Goal: Task Accomplishment & Management: Use online tool/utility

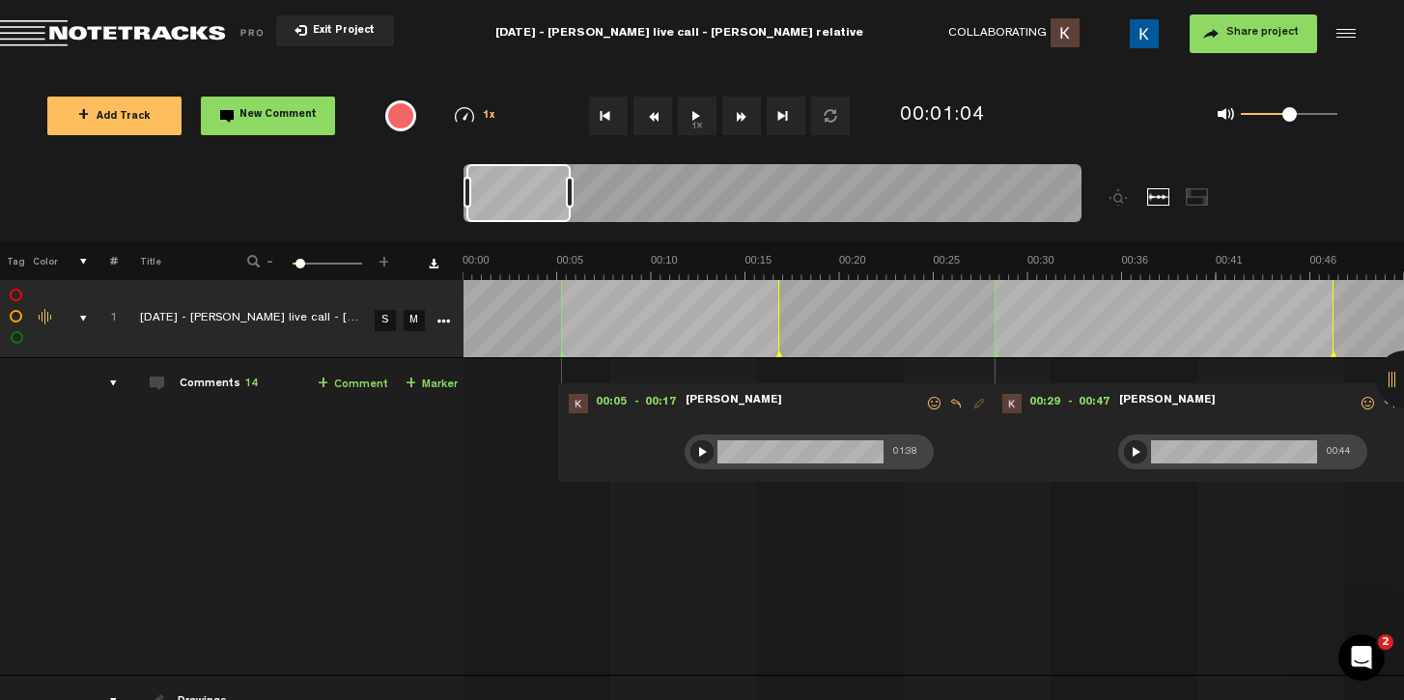
click at [1132, 446] on div at bounding box center [1135, 451] width 23 height 23
click at [1135, 448] on div at bounding box center [1135, 451] width 23 height 23
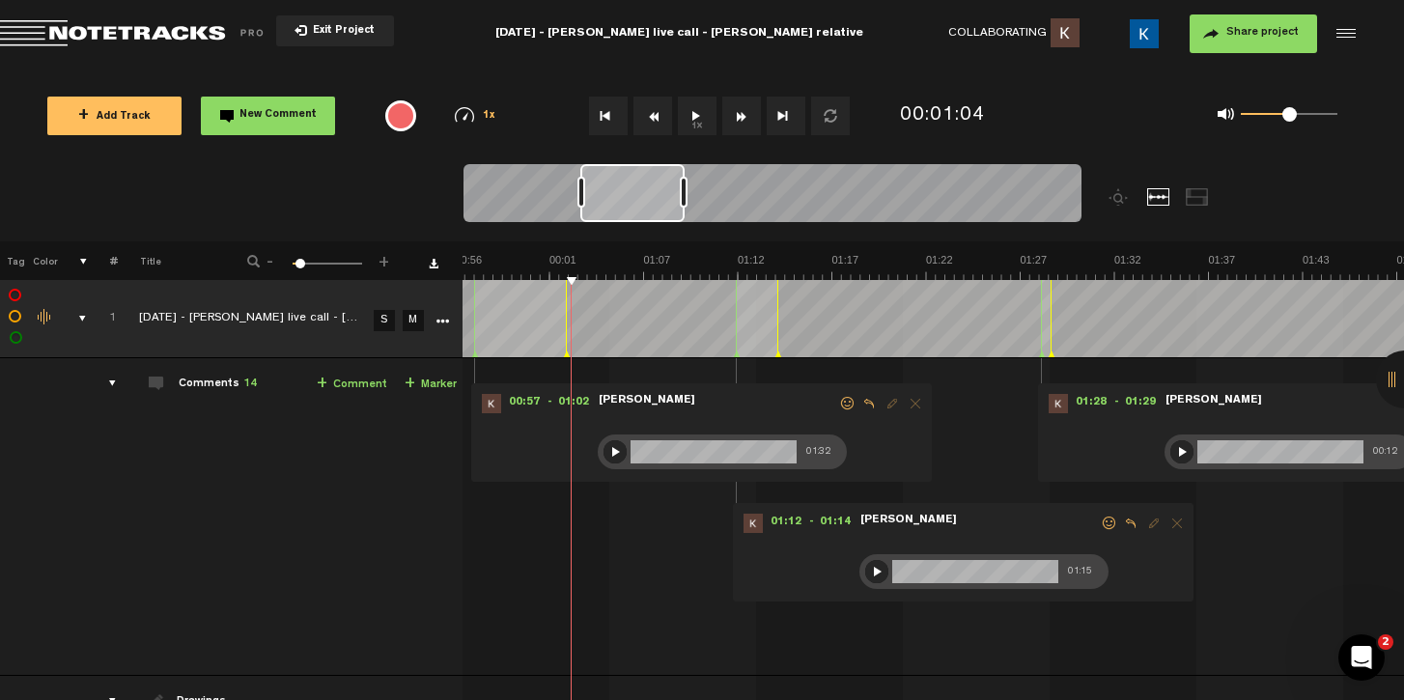
scroll to position [0, 1043]
click at [604, 445] on div at bounding box center [615, 451] width 23 height 23
click at [604, 448] on div at bounding box center [615, 451] width 23 height 23
click at [865, 573] on div at bounding box center [876, 571] width 23 height 23
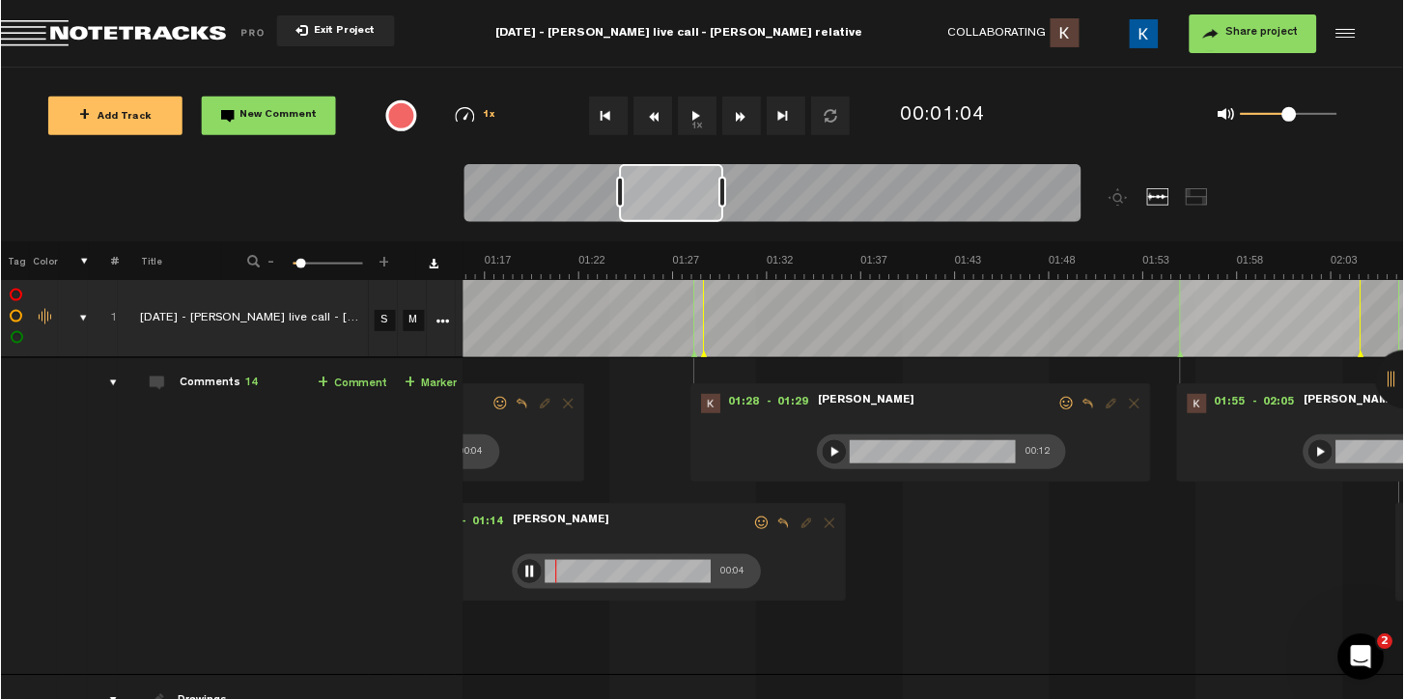
scroll to position [0, 1391]
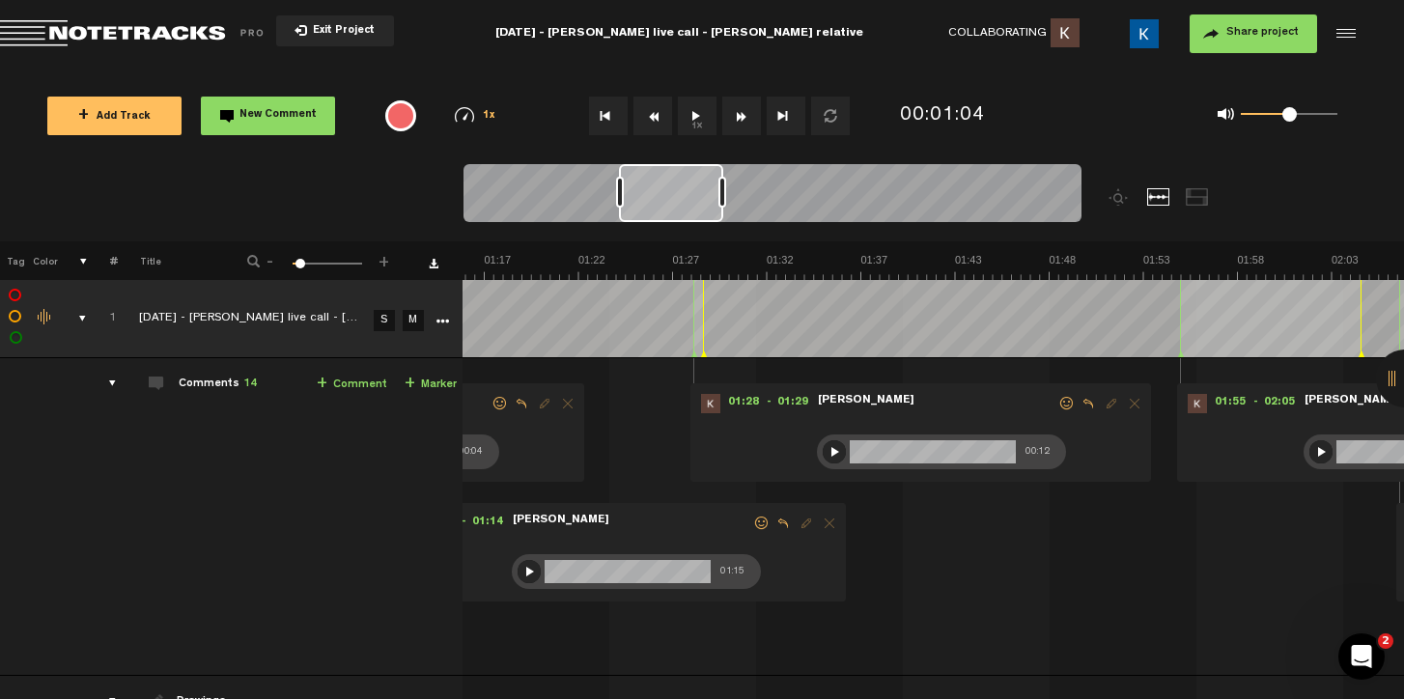
click at [824, 448] on div at bounding box center [834, 451] width 23 height 23
click at [518, 569] on div at bounding box center [529, 571] width 23 height 23
click at [826, 449] on div at bounding box center [834, 451] width 23 height 23
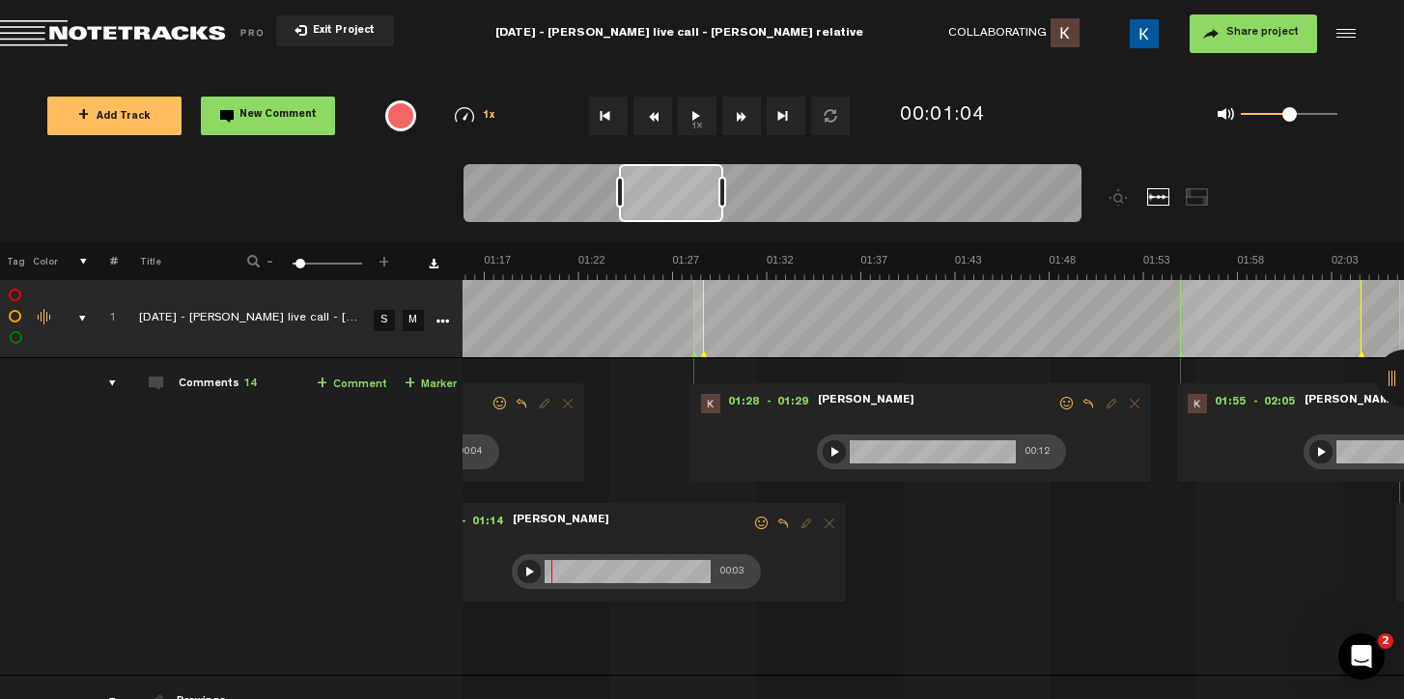
click at [832, 456] on div at bounding box center [834, 451] width 23 height 23
click at [1318, 443] on div at bounding box center [1321, 451] width 23 height 23
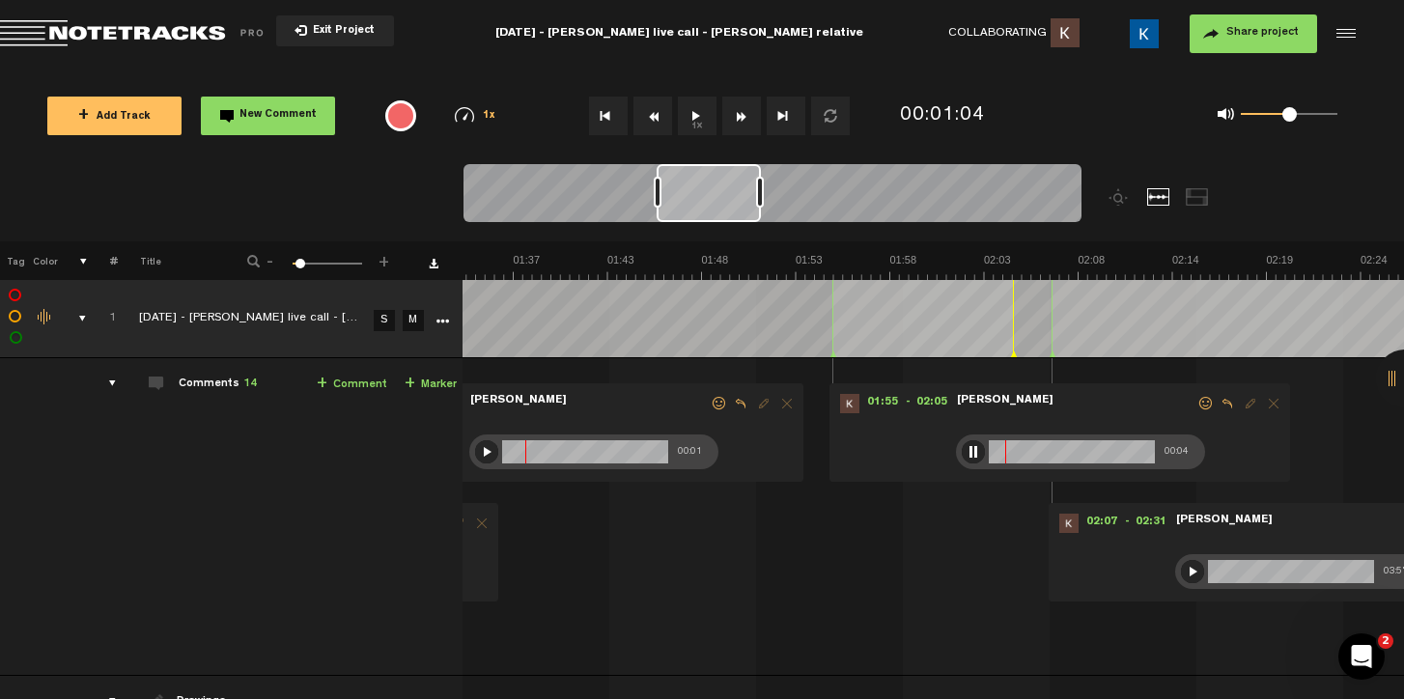
scroll to position [0, 10]
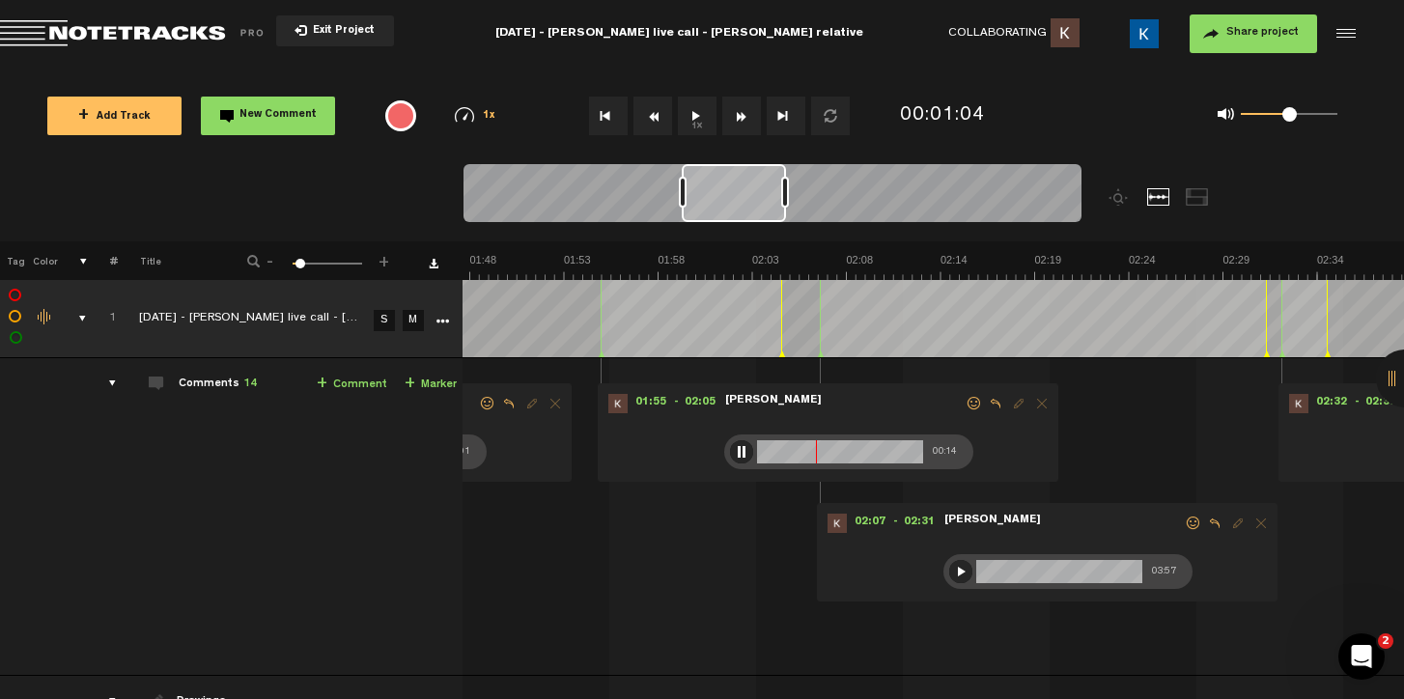
click at [735, 444] on div at bounding box center [741, 451] width 23 height 23
click at [731, 453] on div at bounding box center [741, 451] width 23 height 23
click at [954, 573] on div at bounding box center [960, 571] width 23 height 23
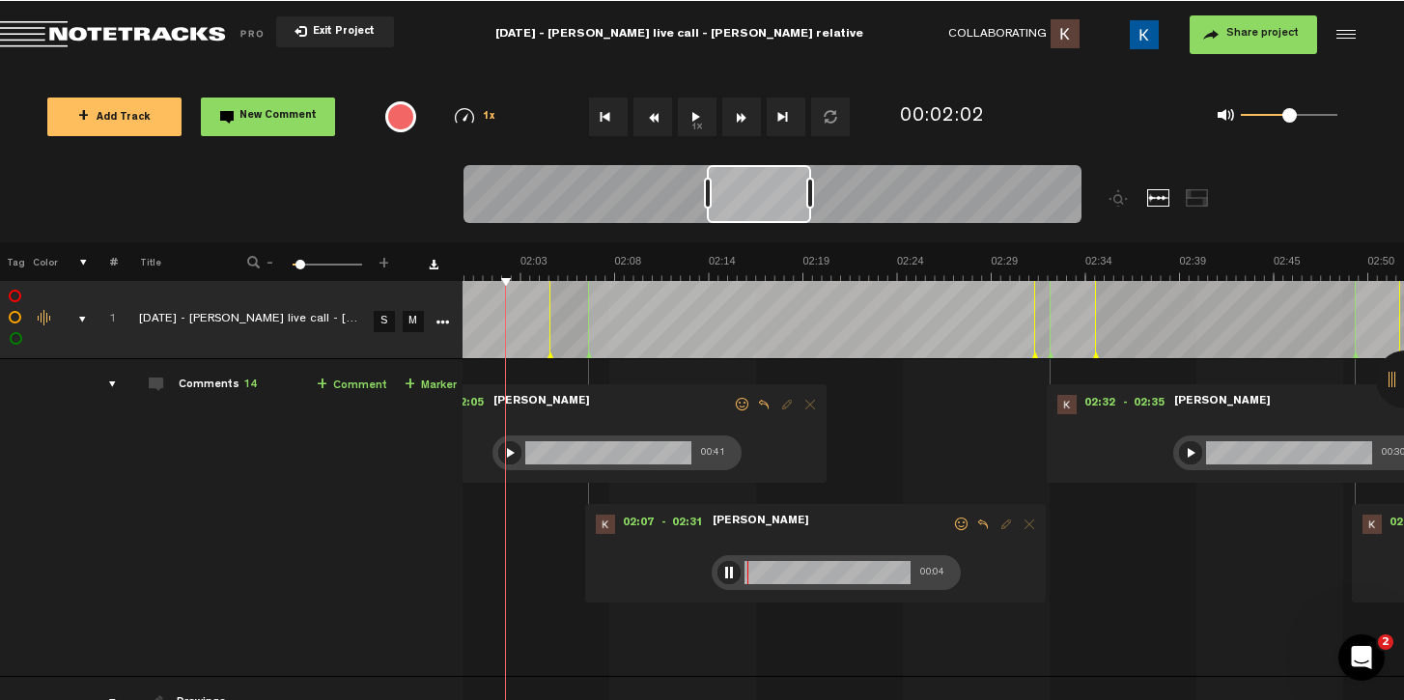
scroll to position [0, 2202]
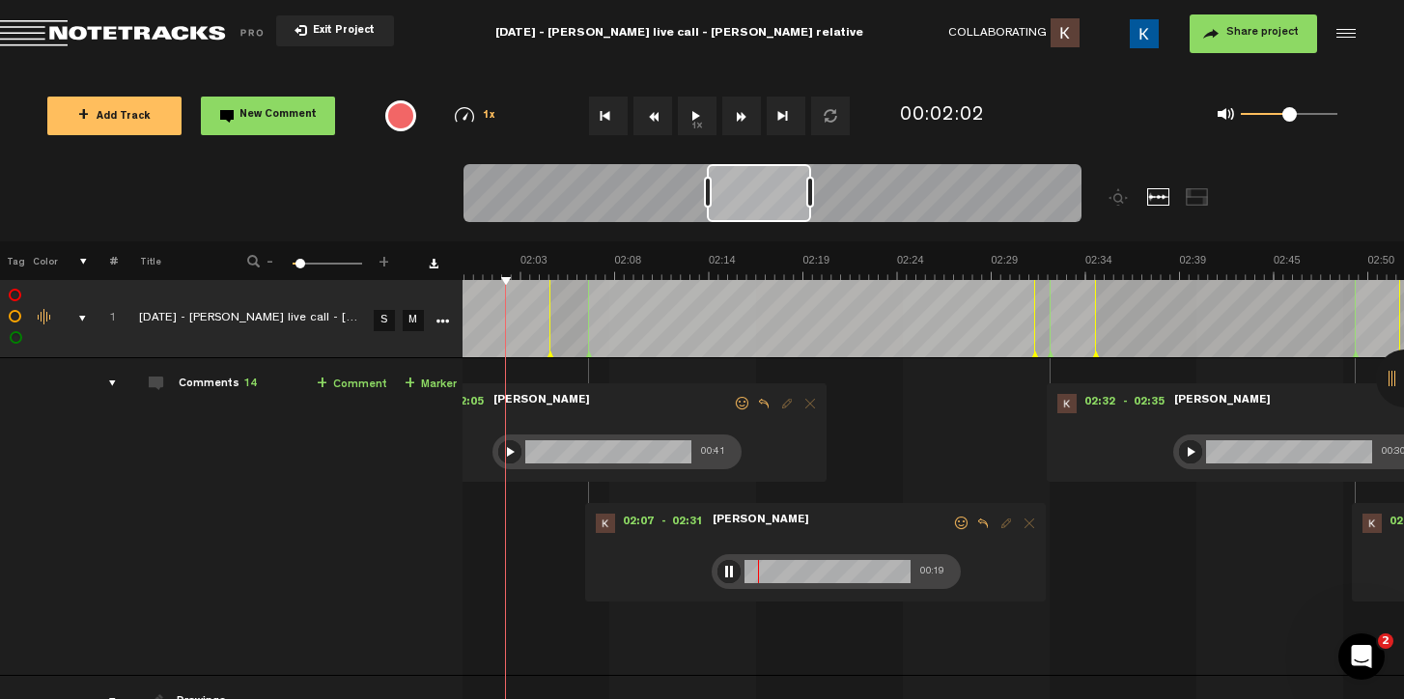
click at [718, 574] on div at bounding box center [729, 571] width 23 height 23
click at [719, 568] on div at bounding box center [729, 571] width 23 height 23
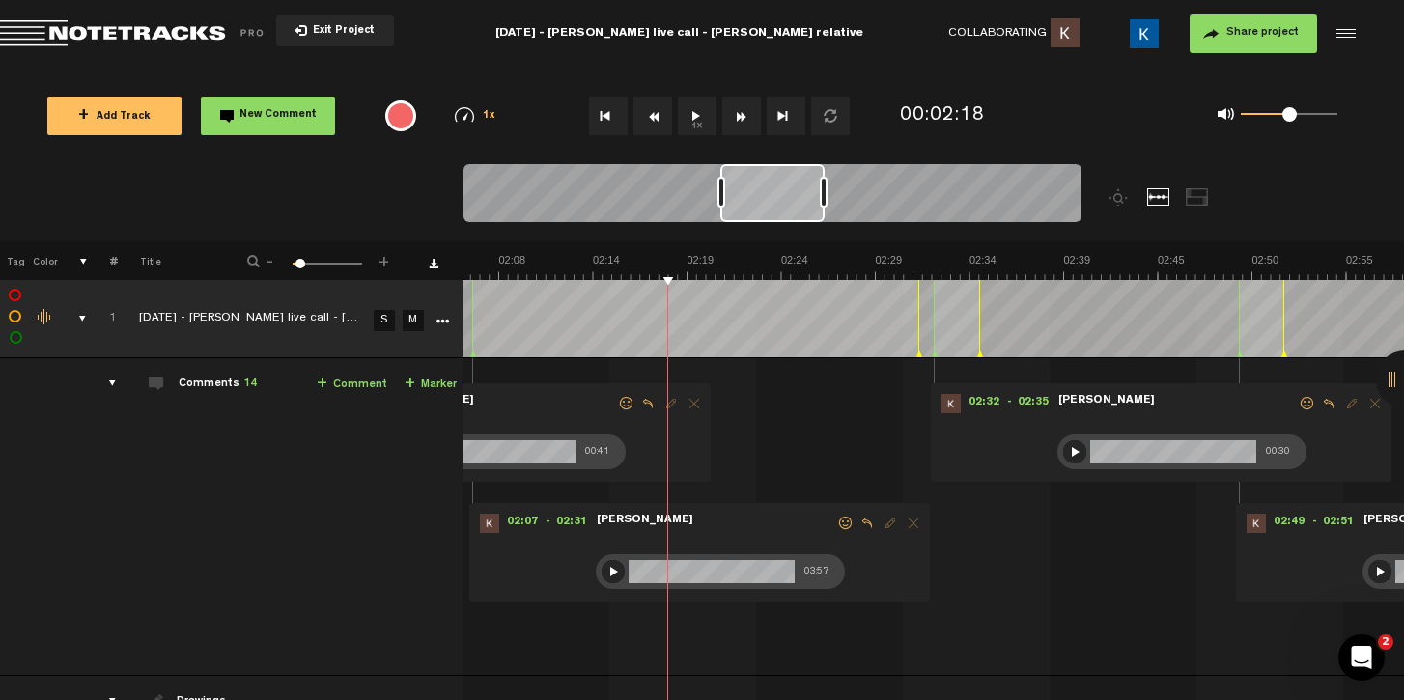
scroll to position [0, 2434]
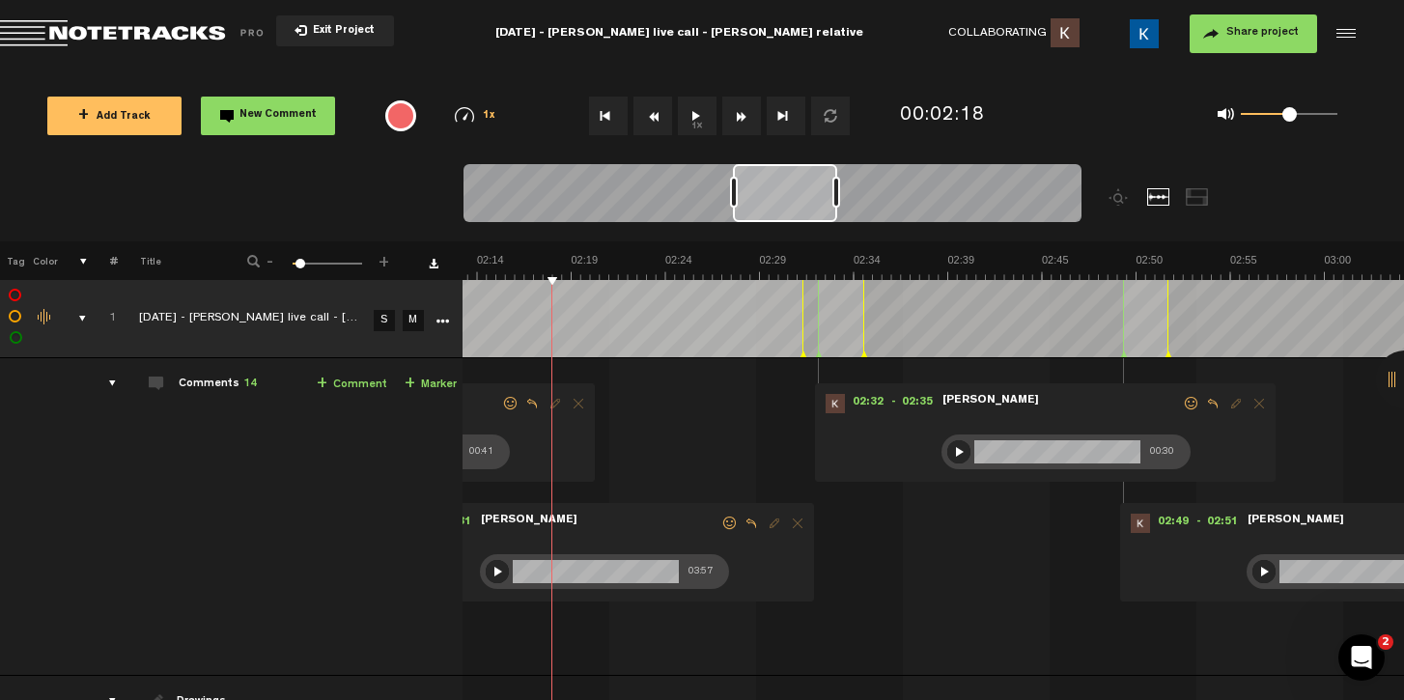
click at [949, 450] on div at bounding box center [958, 451] width 23 height 23
click at [950, 450] on div at bounding box center [958, 451] width 23 height 23
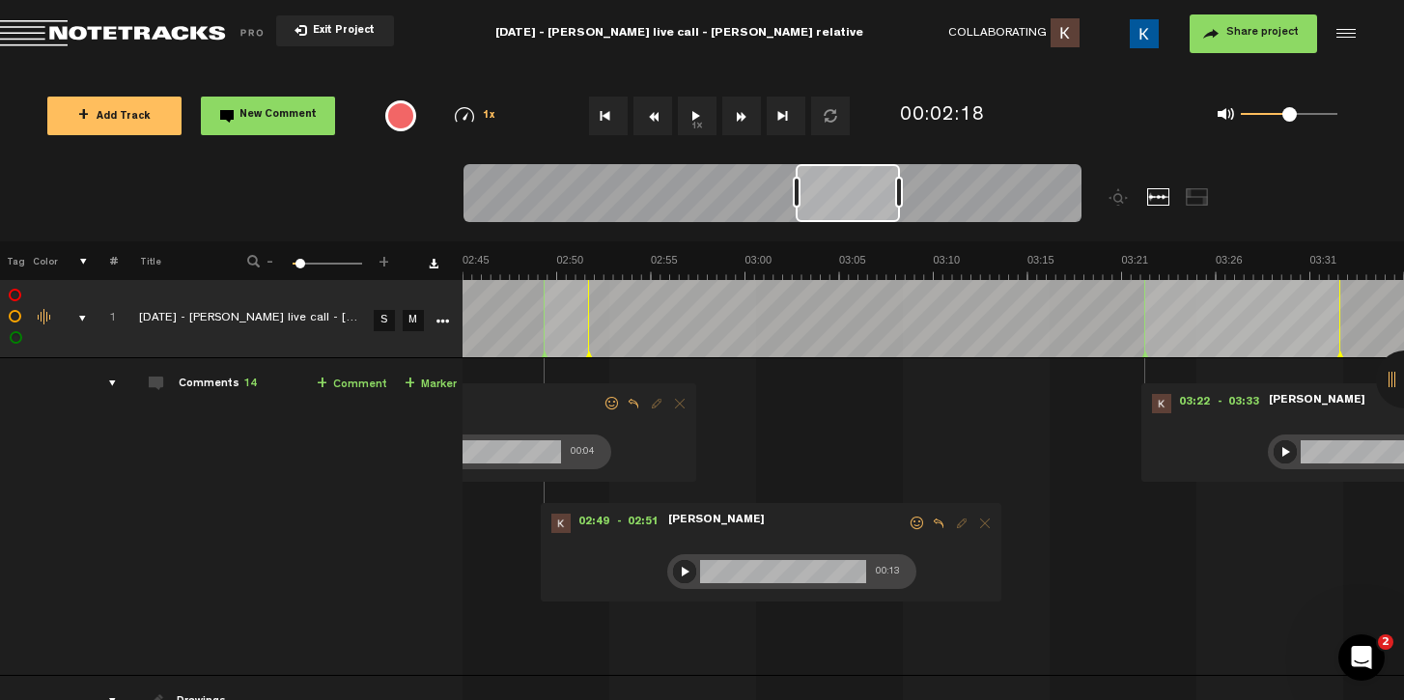
scroll to position [0, 2781]
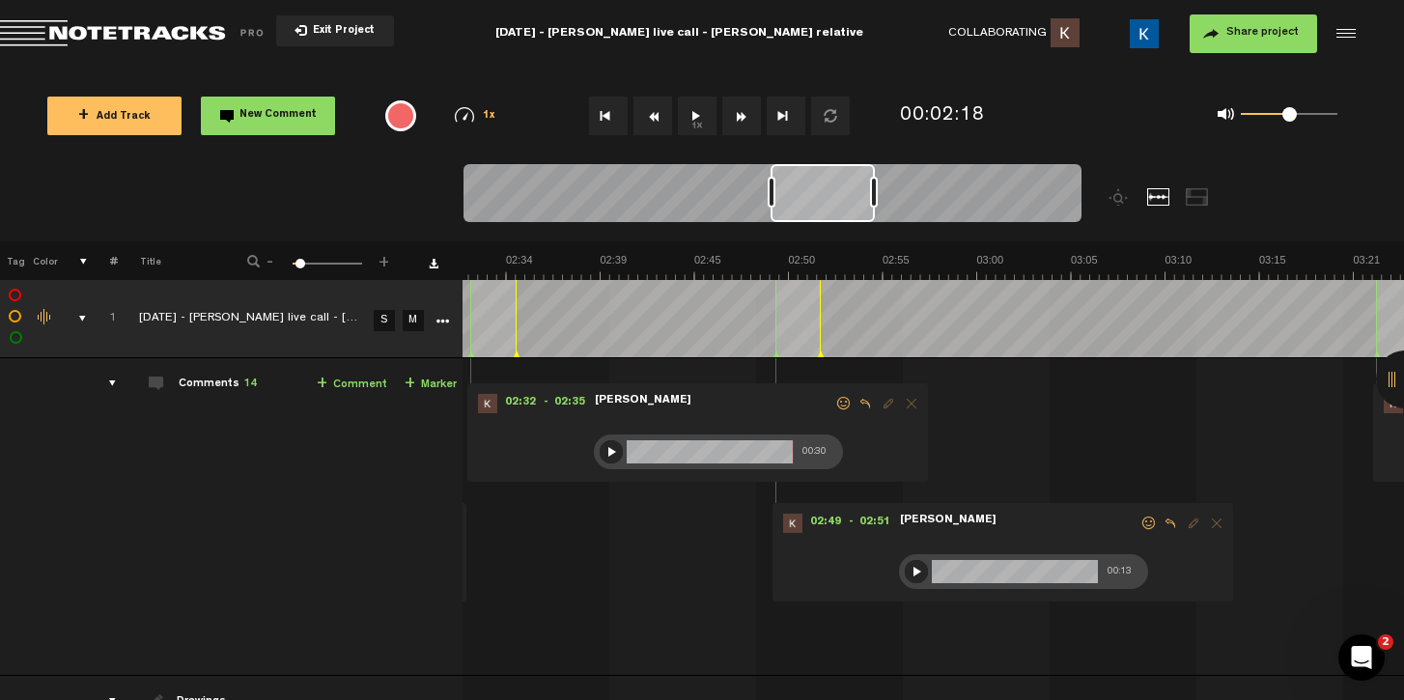
click at [905, 577] on div at bounding box center [916, 571] width 23 height 23
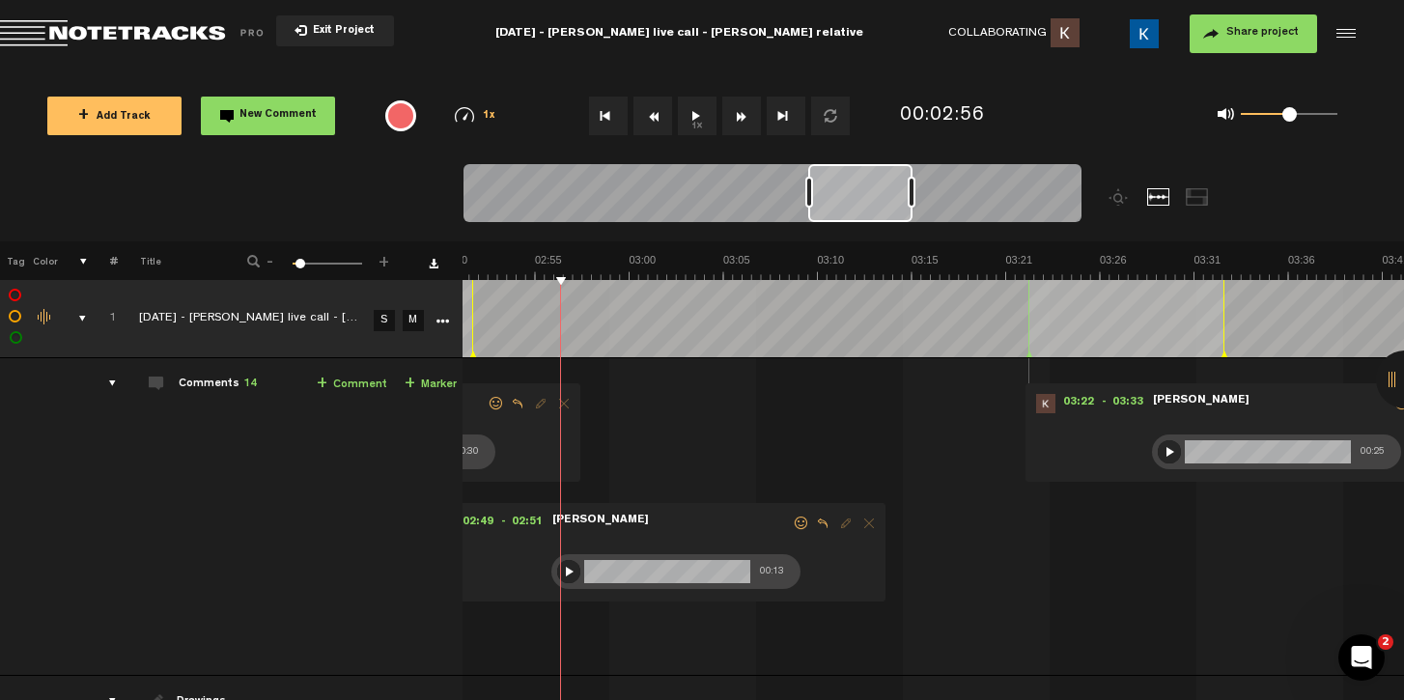
scroll to position [0, 3245]
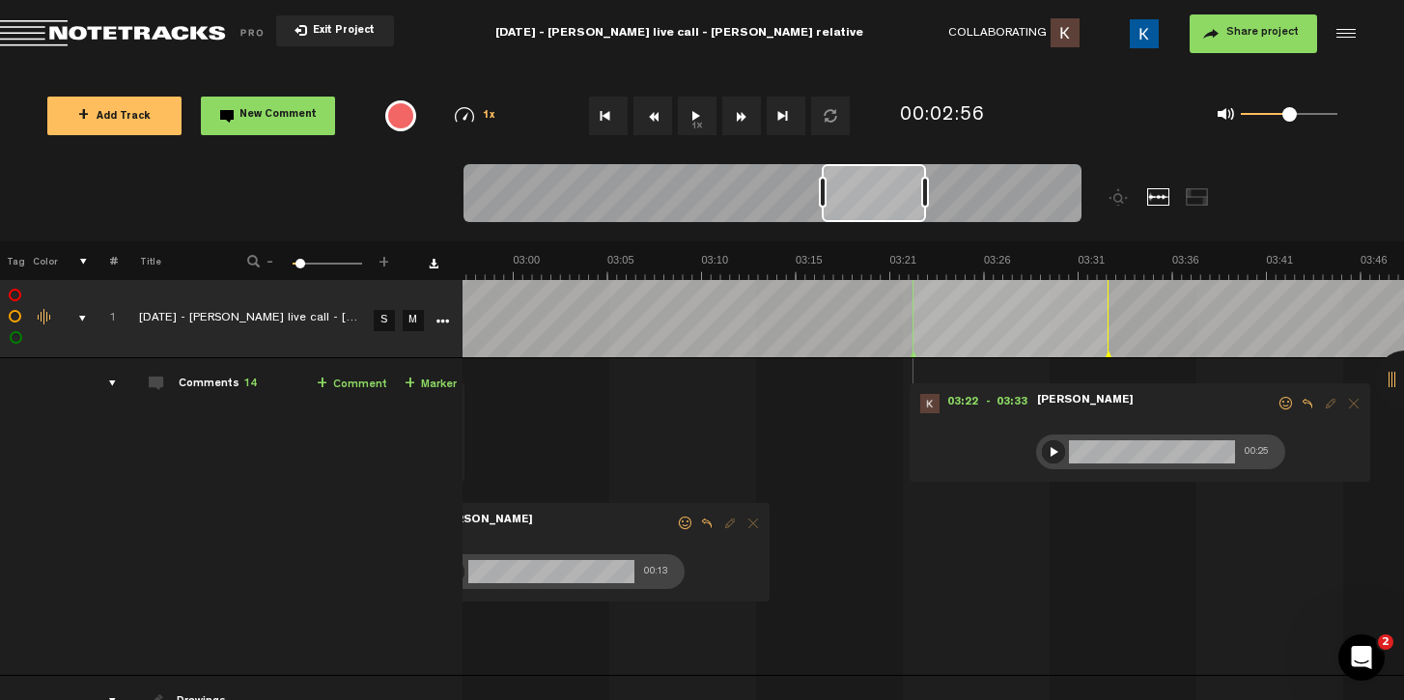
click at [1042, 450] on div at bounding box center [1053, 451] width 23 height 23
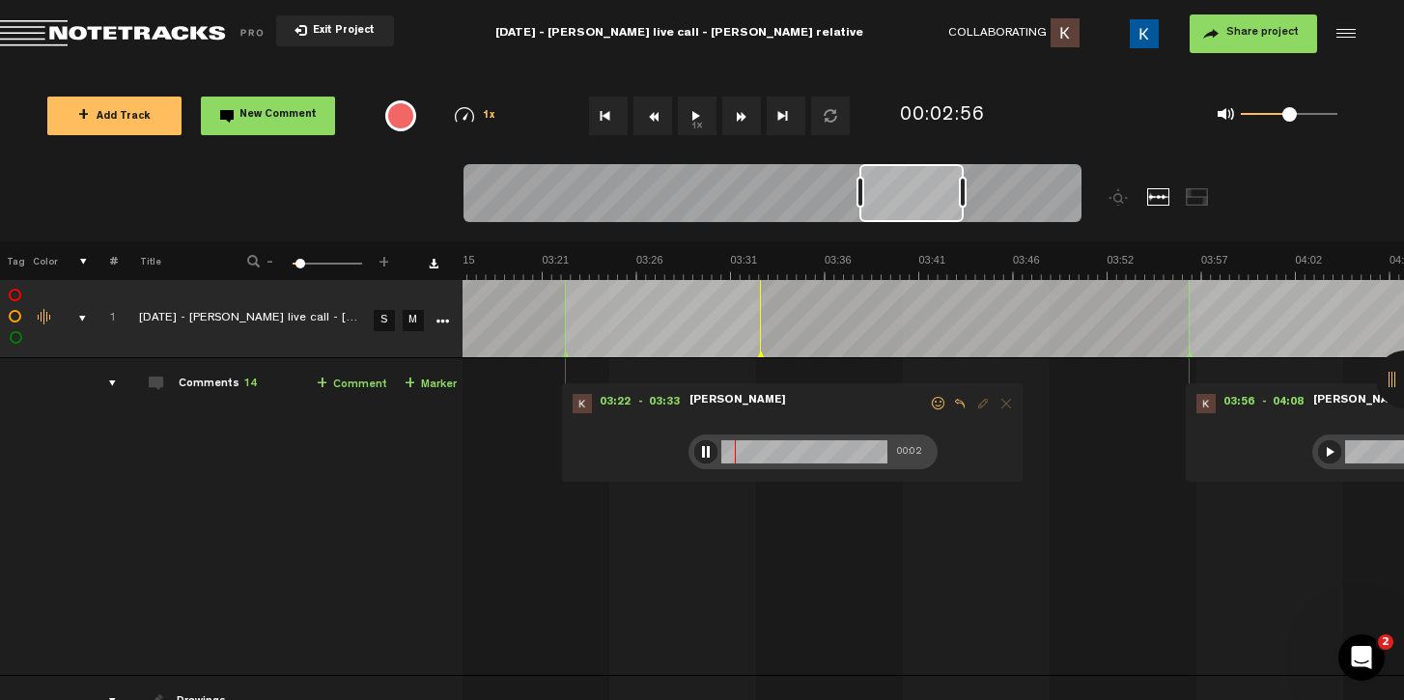
scroll to position [0, 3593]
click at [1318, 449] on div at bounding box center [1329, 451] width 23 height 23
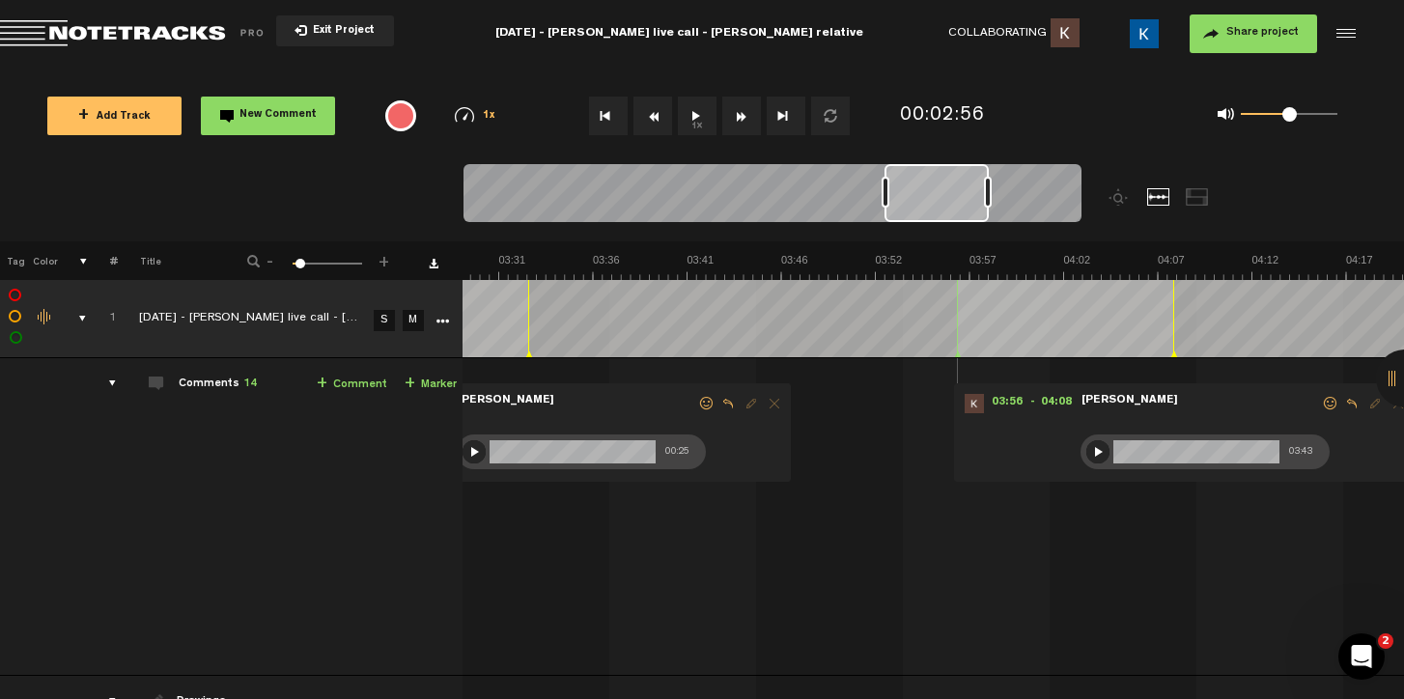
scroll to position [0, 4056]
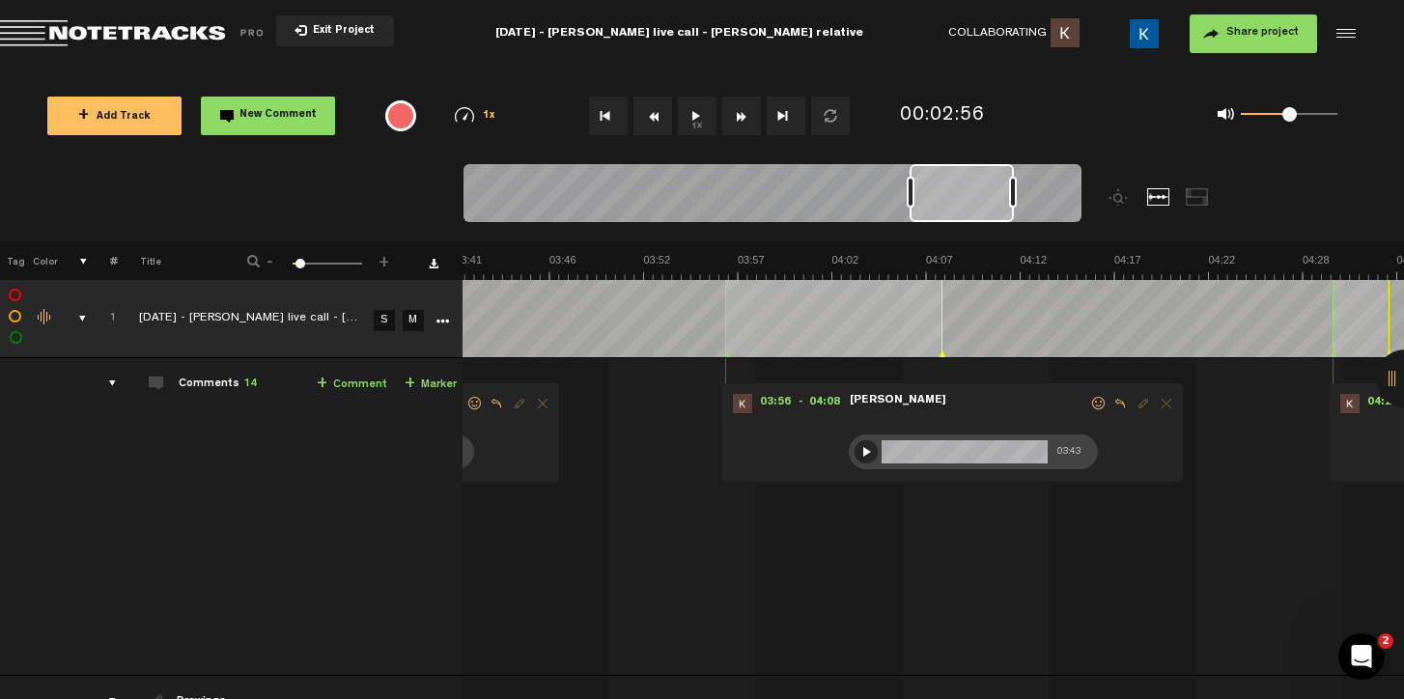
click at [859, 447] on div at bounding box center [866, 451] width 23 height 23
click at [864, 447] on div at bounding box center [866, 451] width 23 height 23
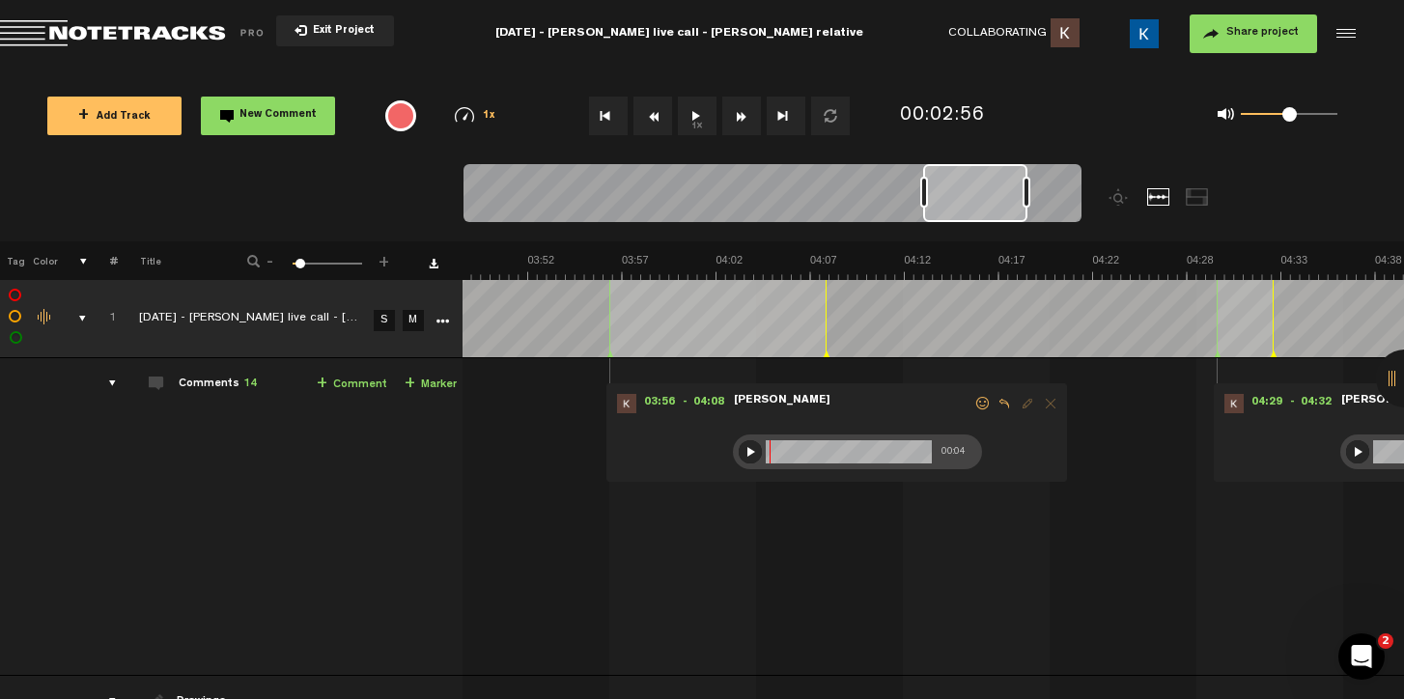
scroll to position [0, 4172]
click at [1353, 451] on div at bounding box center [1357, 451] width 23 height 23
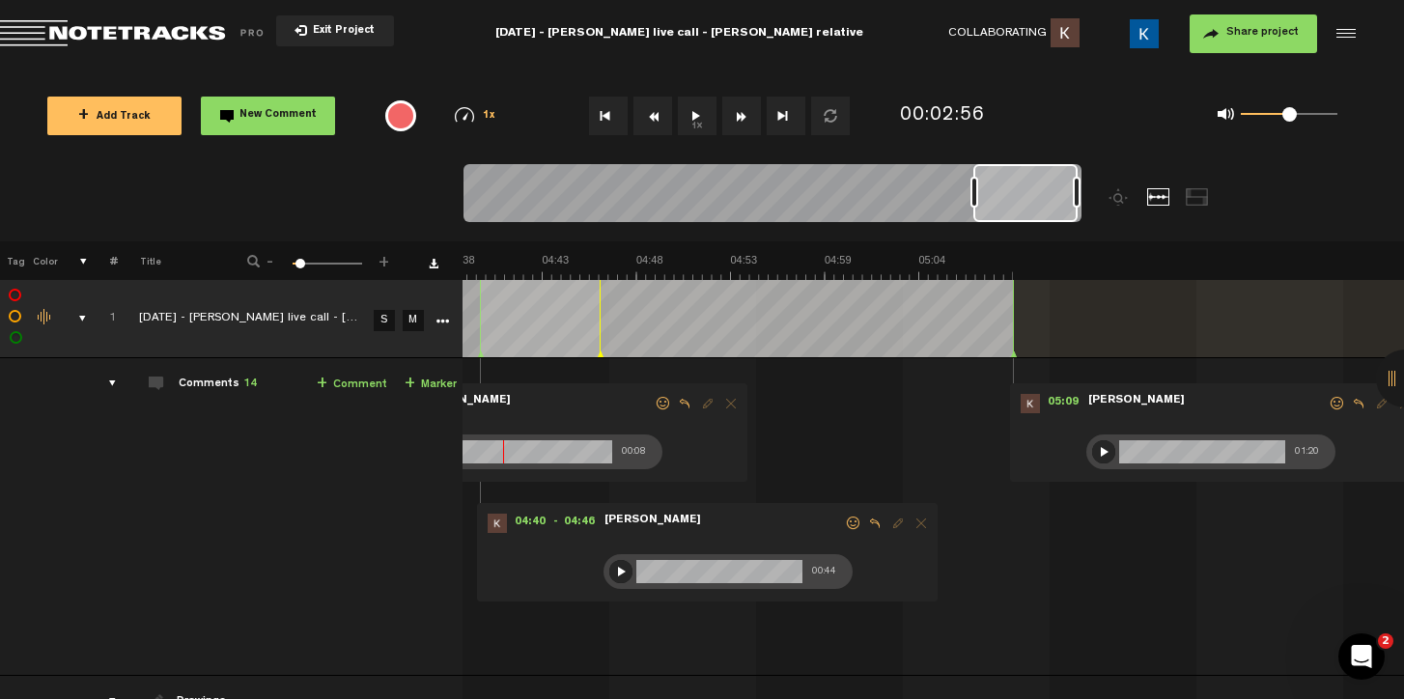
scroll to position [0, 4867]
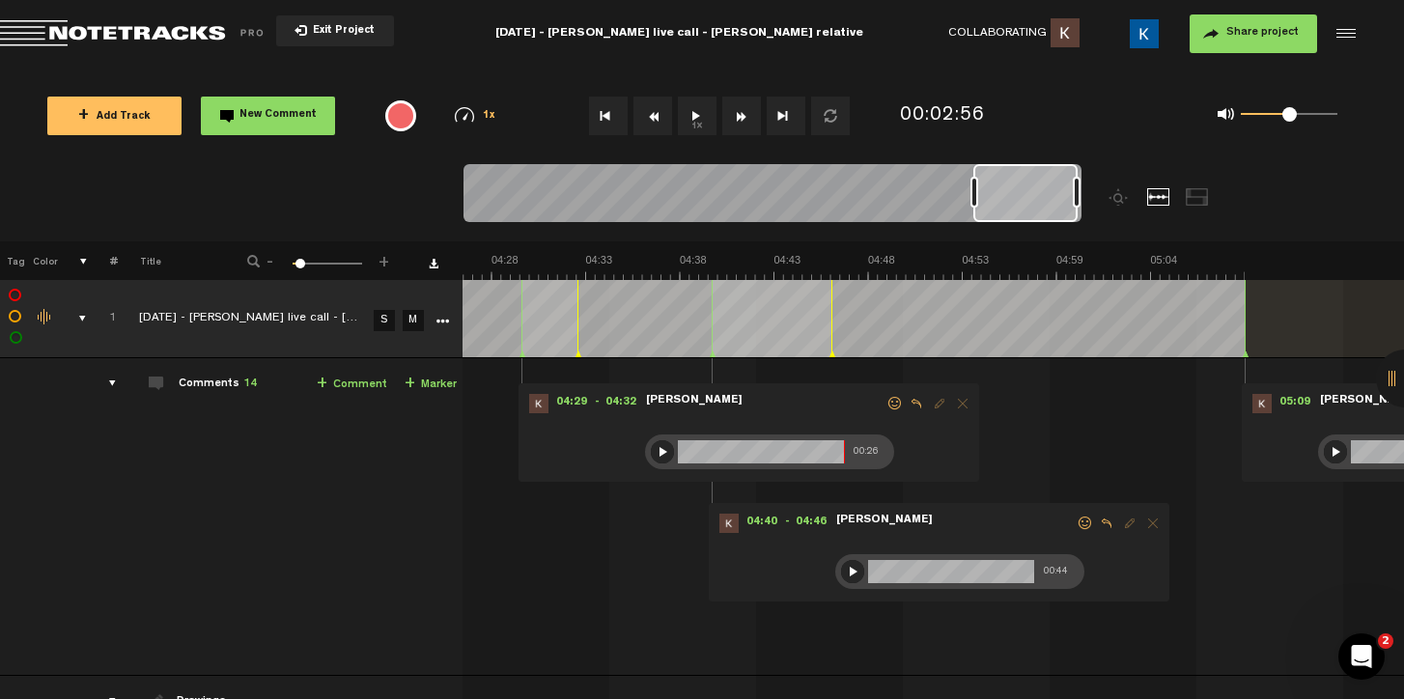
click at [841, 573] on div at bounding box center [852, 571] width 23 height 23
click at [1325, 453] on div at bounding box center [1335, 451] width 23 height 23
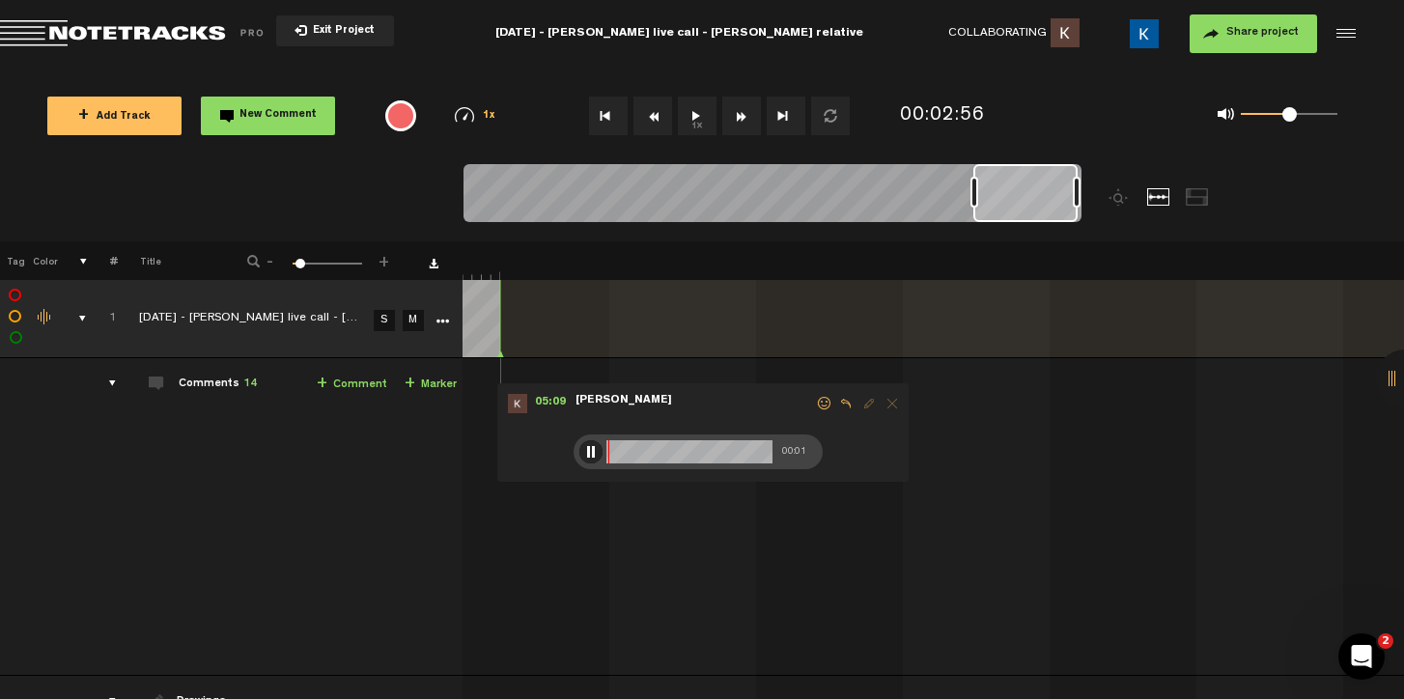
scroll to position [0, 5496]
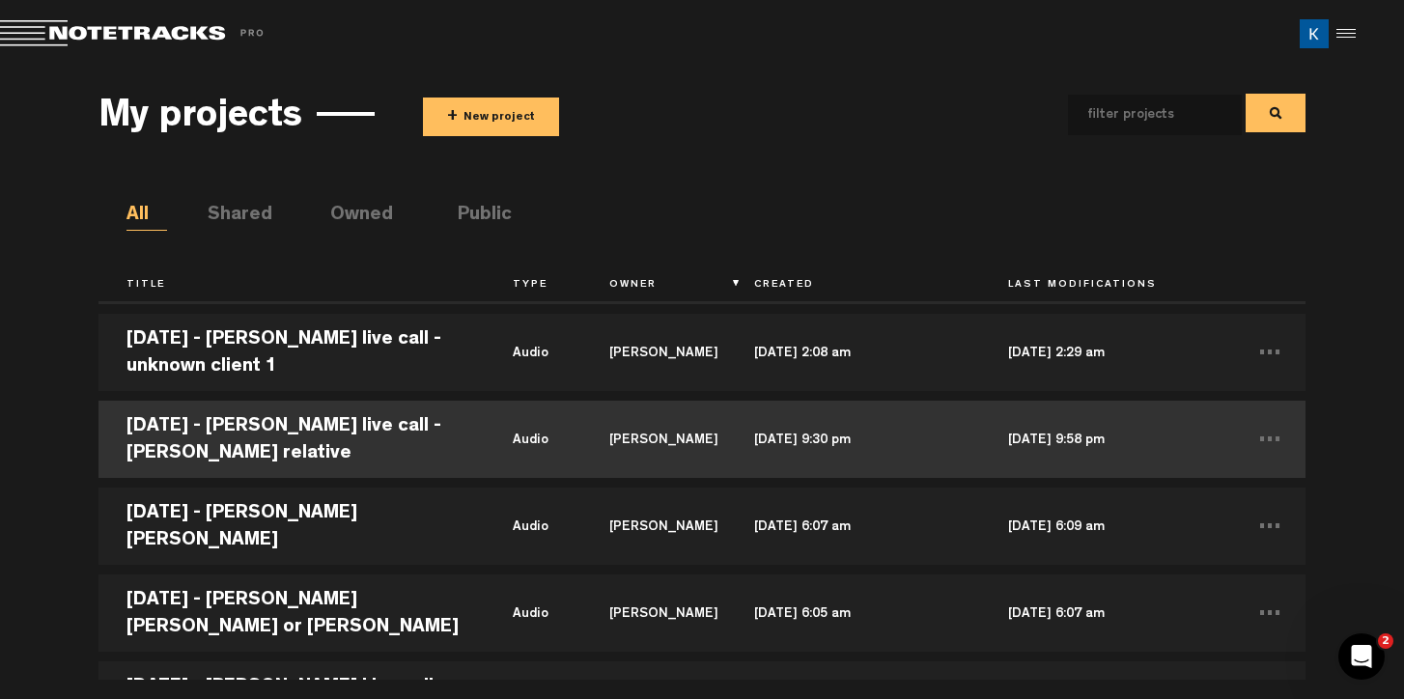
scroll to position [85, 0]
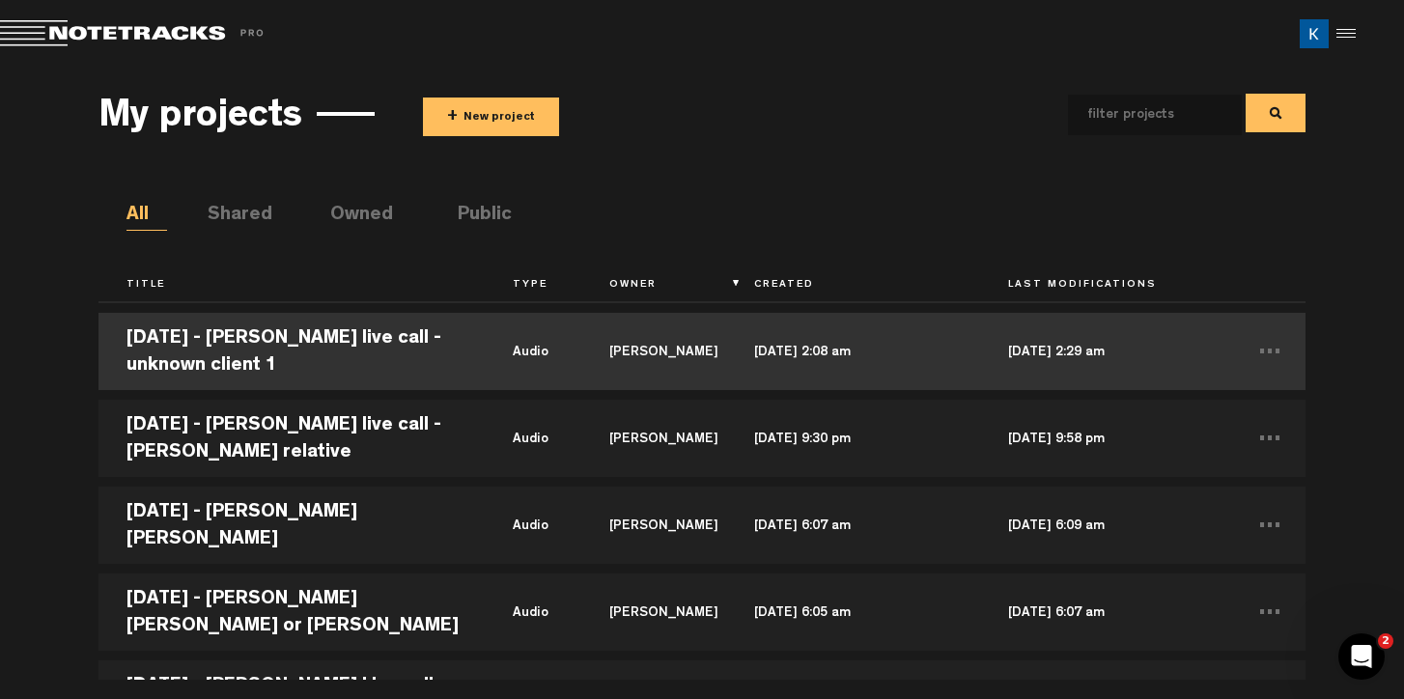
click at [391, 334] on td "[DATE] - [PERSON_NAME] live call - unknown client 1" at bounding box center [292, 351] width 386 height 87
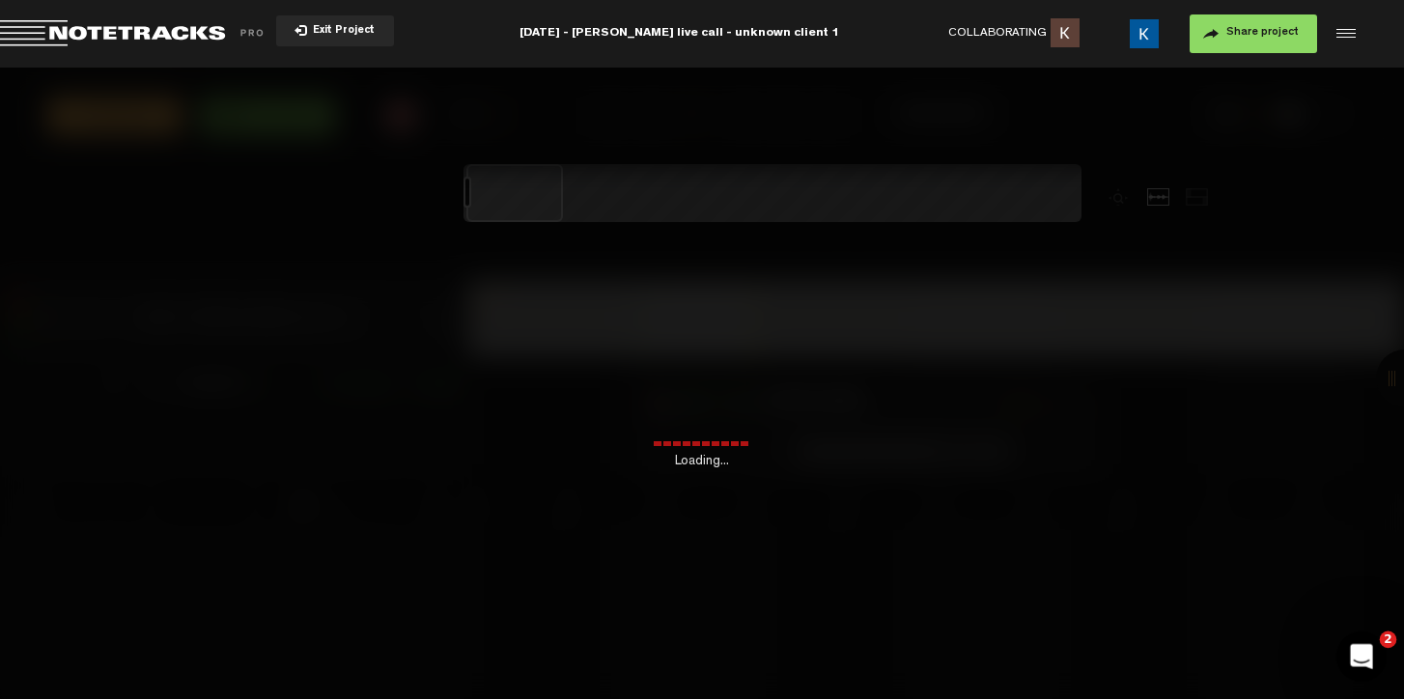
click at [1385, 671] on body "Version: [DATE]-prod, Build 1259, Hash: gb78ca87, Branch: master X Your screen …" at bounding box center [702, 349] width 1404 height 699
click at [1348, 662] on div "Open Intercom Messenger" at bounding box center [1359, 654] width 64 height 64
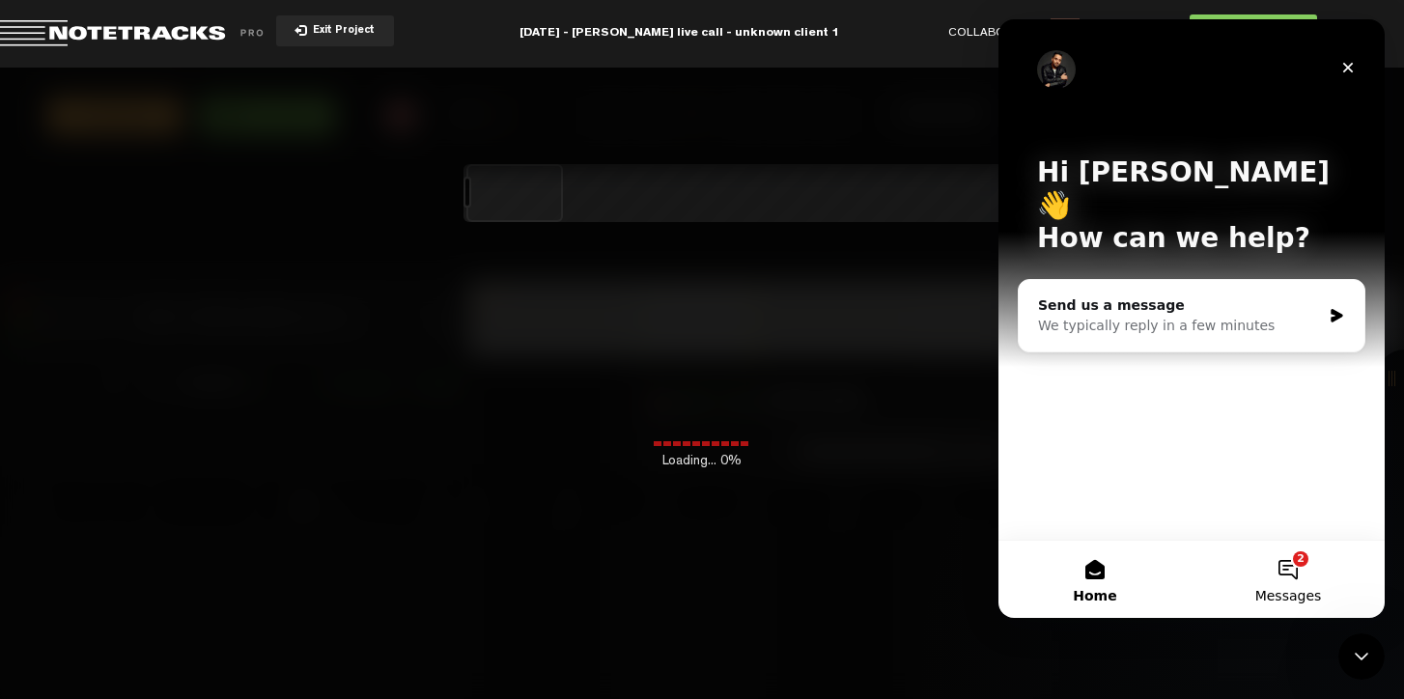
click at [1283, 558] on button "2 Messages" at bounding box center [1288, 579] width 193 height 77
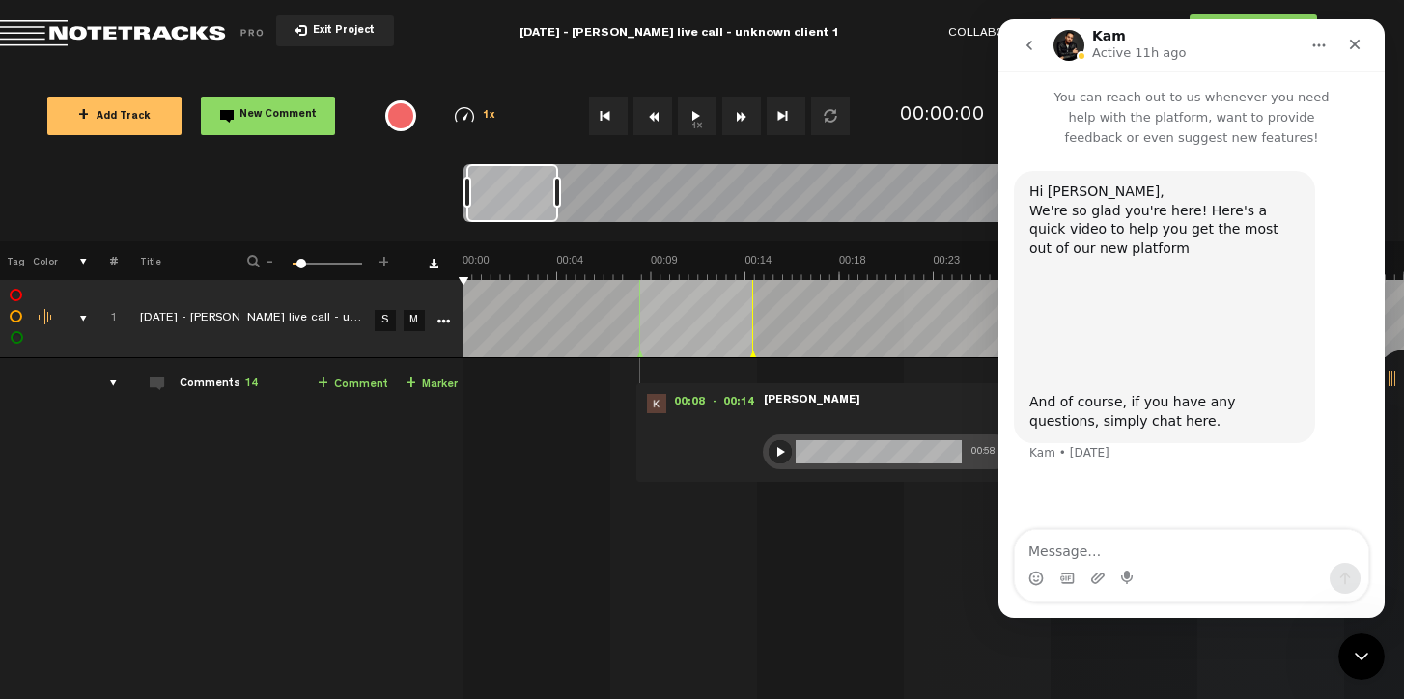
click at [1025, 38] on icon "go back" at bounding box center [1029, 45] width 15 height 15
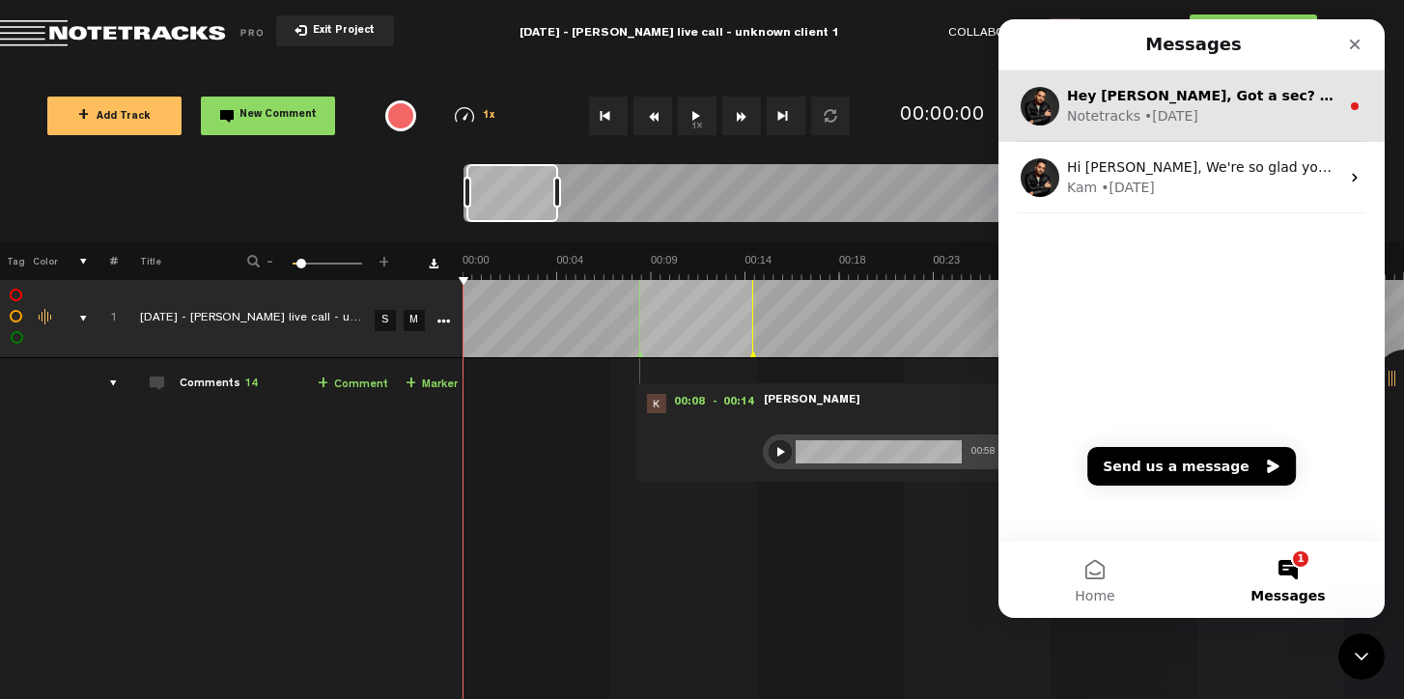
click at [1096, 127] on div "Hey [PERSON_NAME], Got a sec? We'd love to tailor your experience with Notetrac…" at bounding box center [1192, 105] width 386 height 71
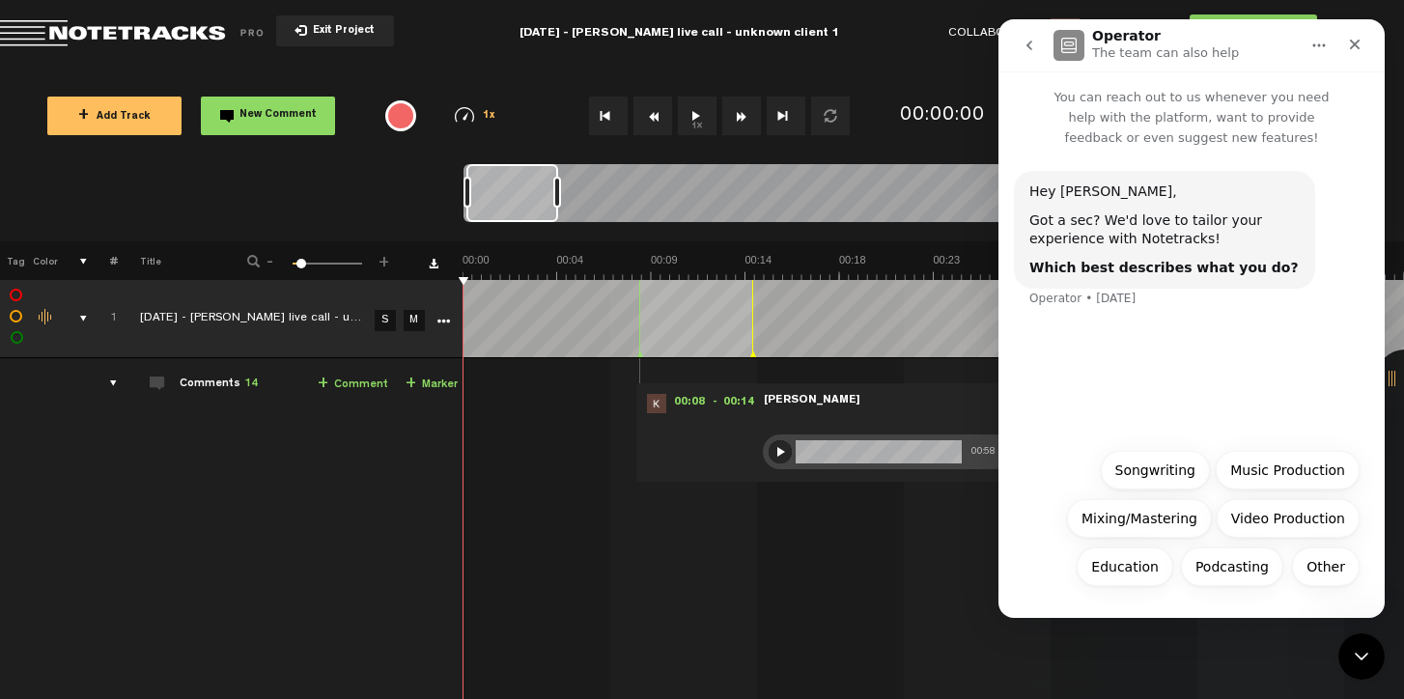
click at [1024, 40] on icon "go back" at bounding box center [1029, 45] width 15 height 15
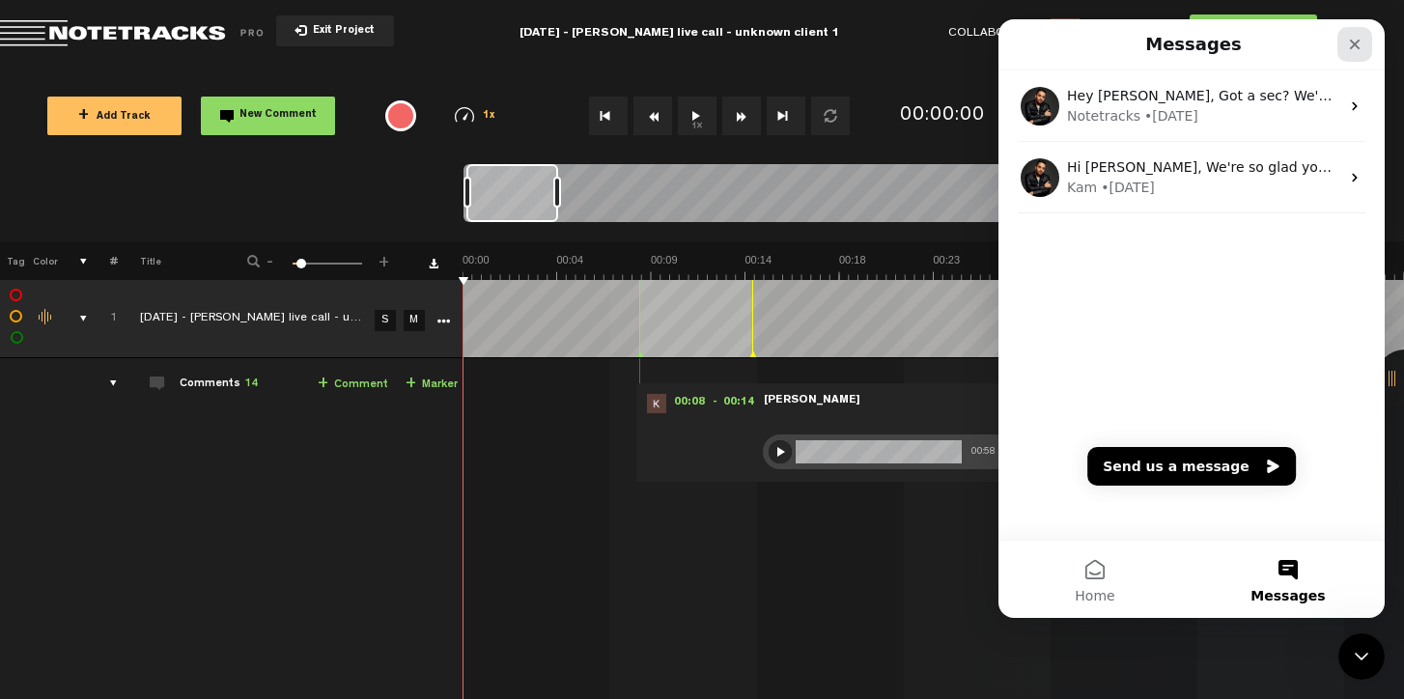
click at [1340, 43] on div "Close" at bounding box center [1355, 44] width 35 height 35
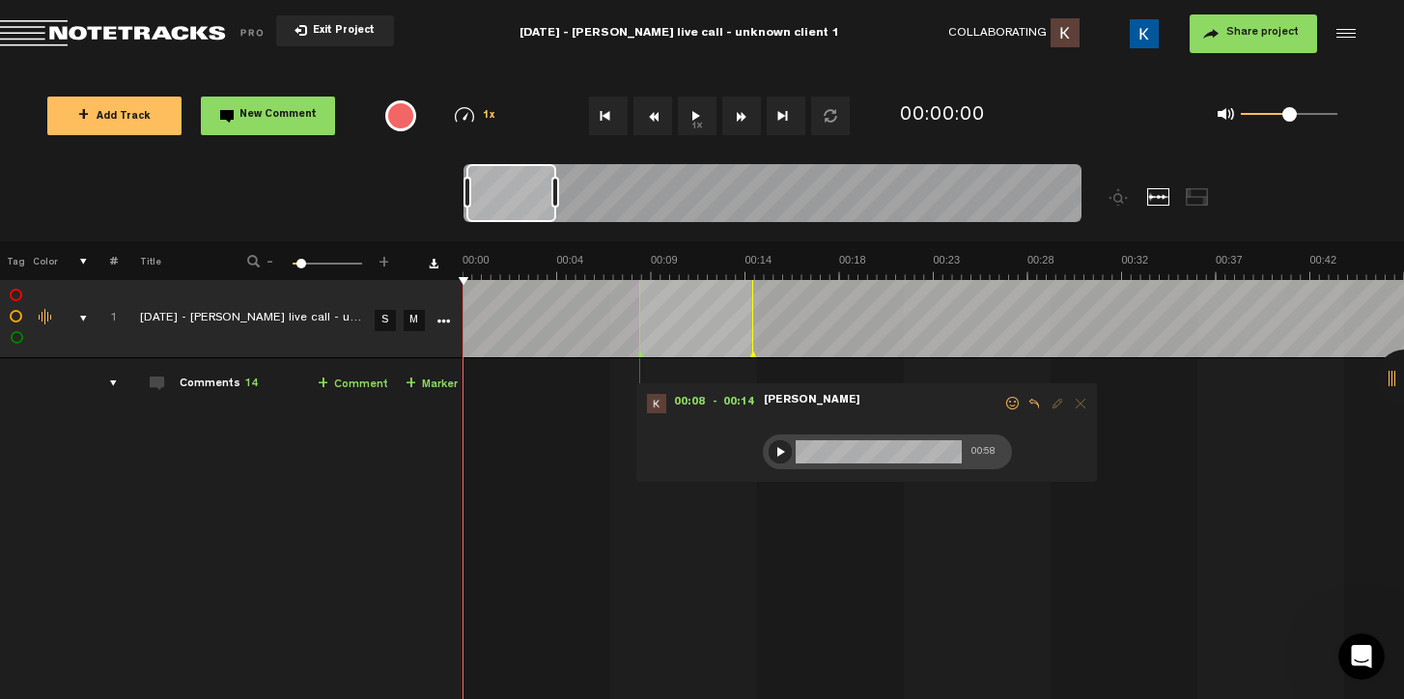
click at [774, 451] on div at bounding box center [780, 451] width 23 height 23
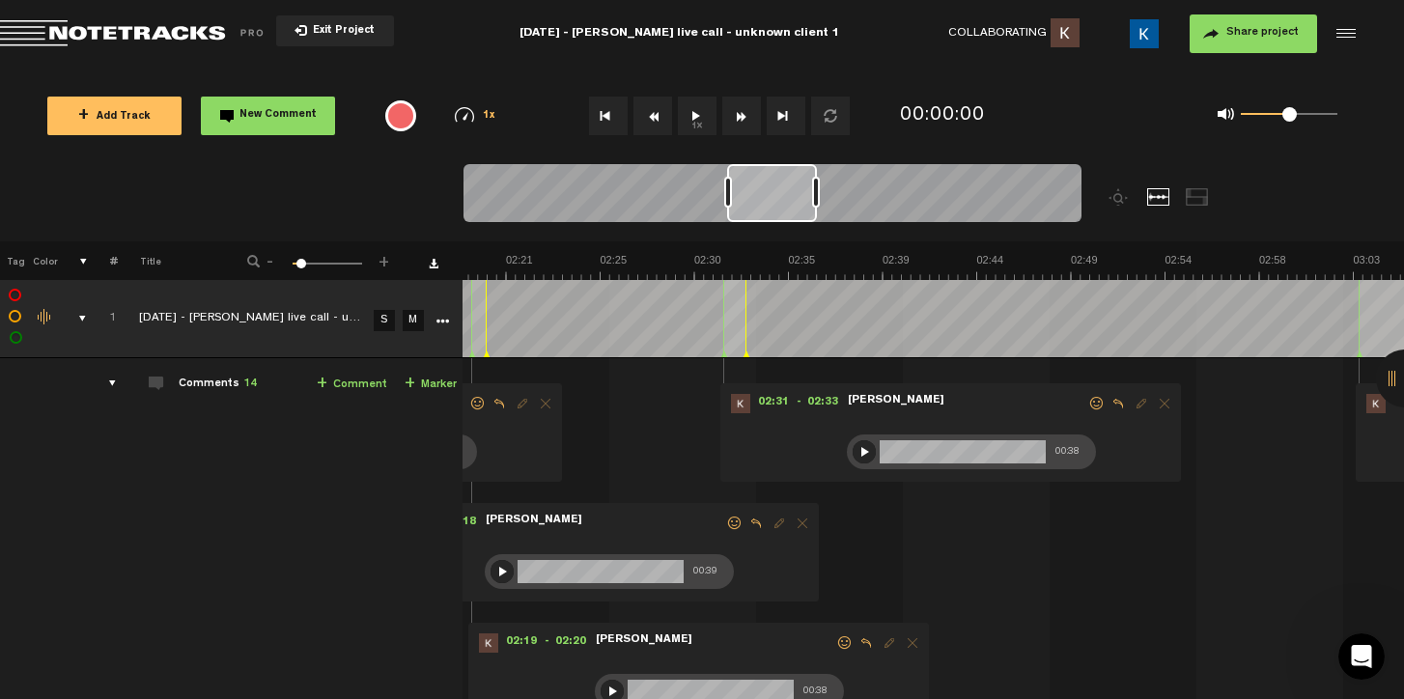
scroll to position [0, 15]
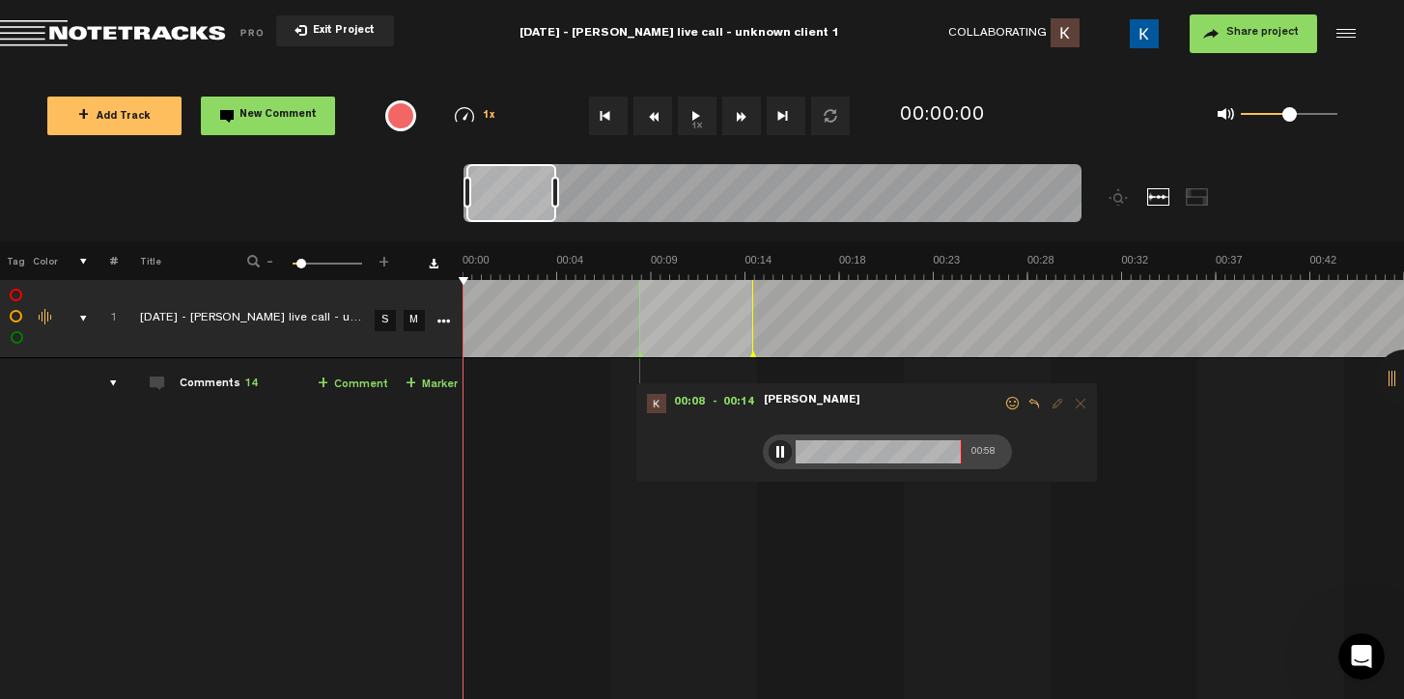
click at [775, 442] on div at bounding box center [780, 451] width 23 height 23
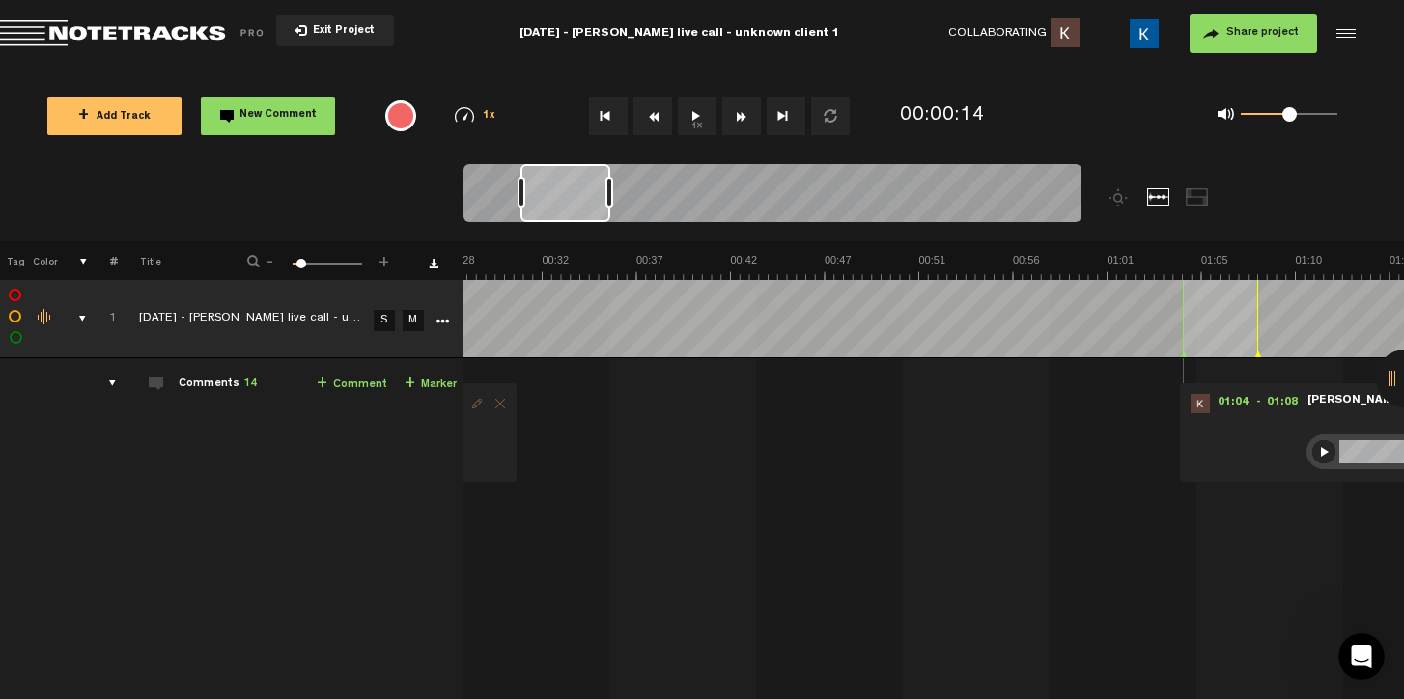
scroll to position [0, 695]
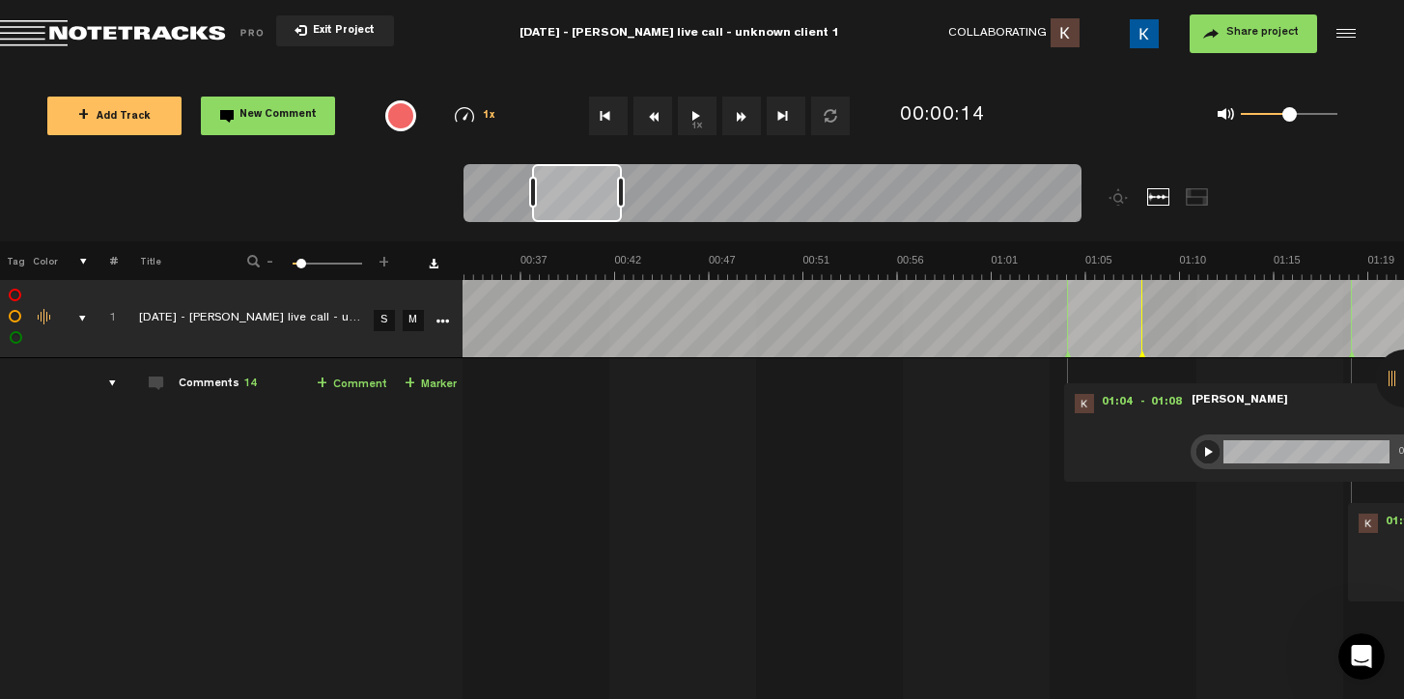
click at [1202, 449] on div at bounding box center [1208, 451] width 23 height 23
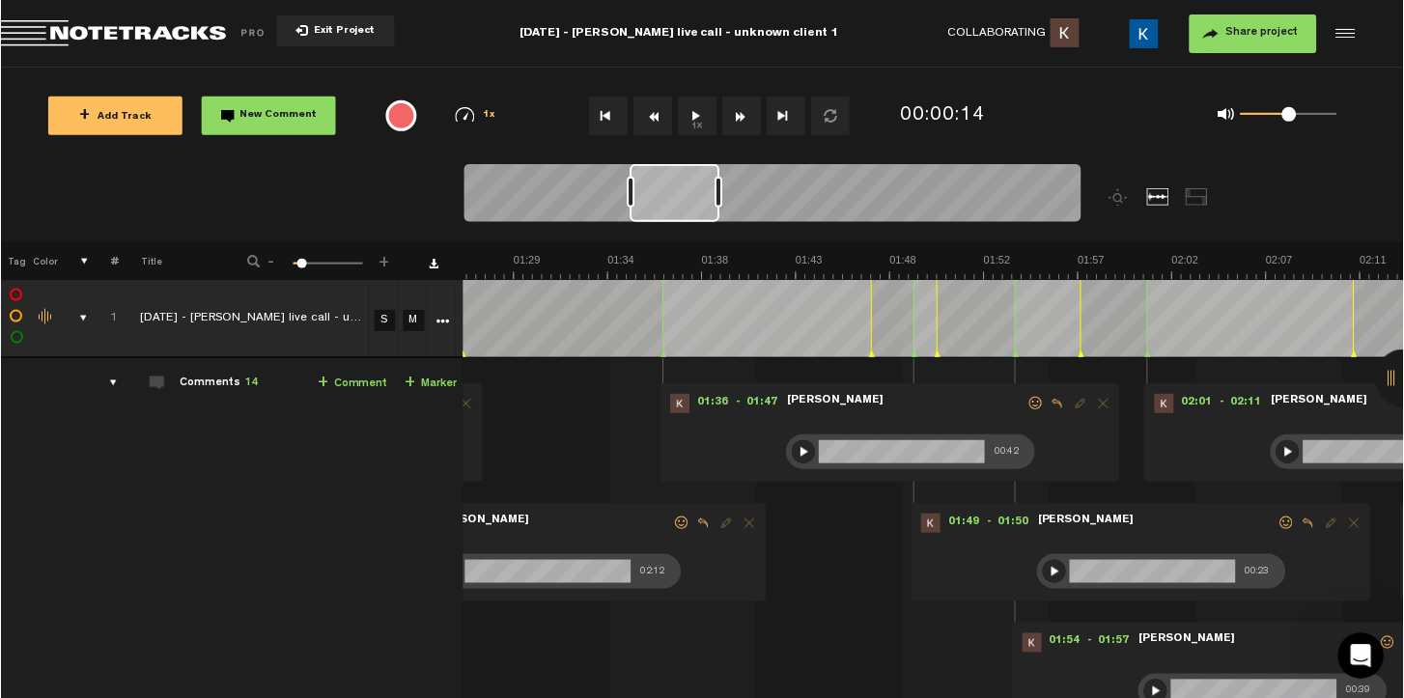
scroll to position [0, 1275]
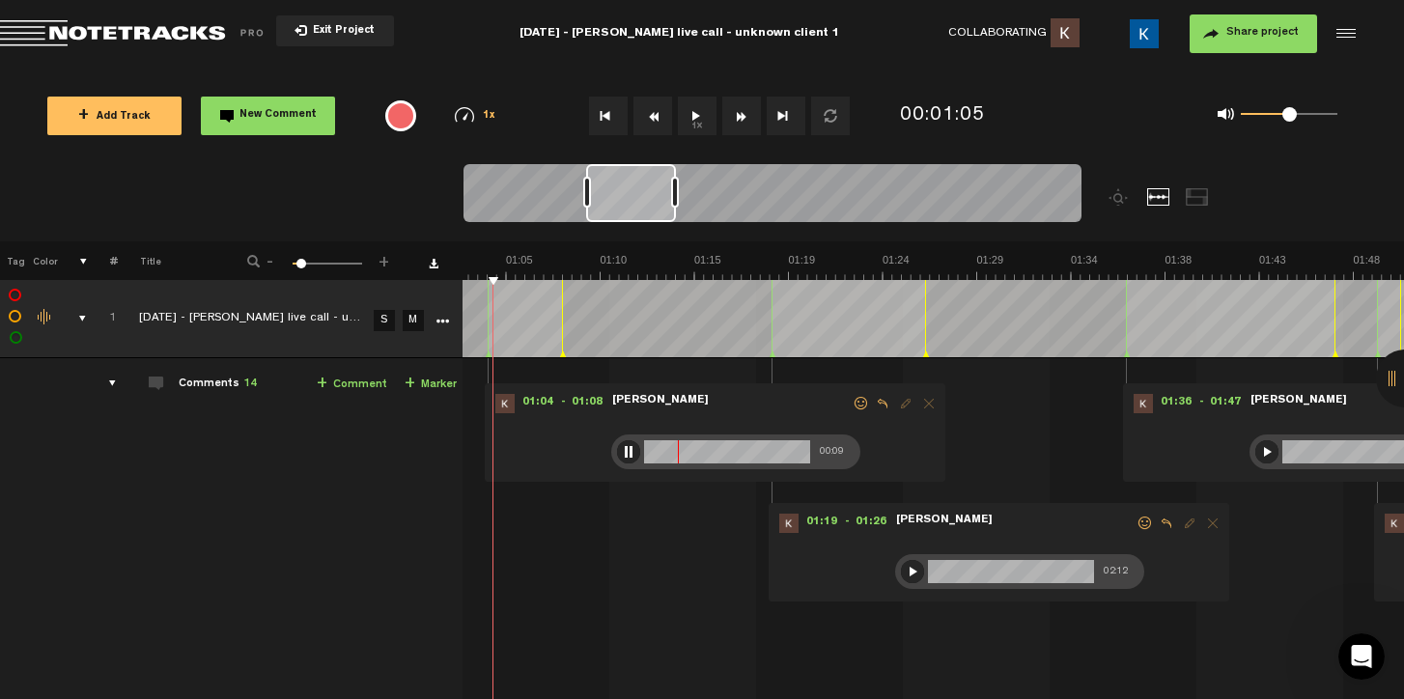
click at [623, 455] on div at bounding box center [628, 451] width 23 height 23
click at [907, 567] on div at bounding box center [912, 571] width 23 height 23
click at [911, 568] on div at bounding box center [912, 571] width 23 height 23
click at [904, 572] on div at bounding box center [912, 571] width 23 height 23
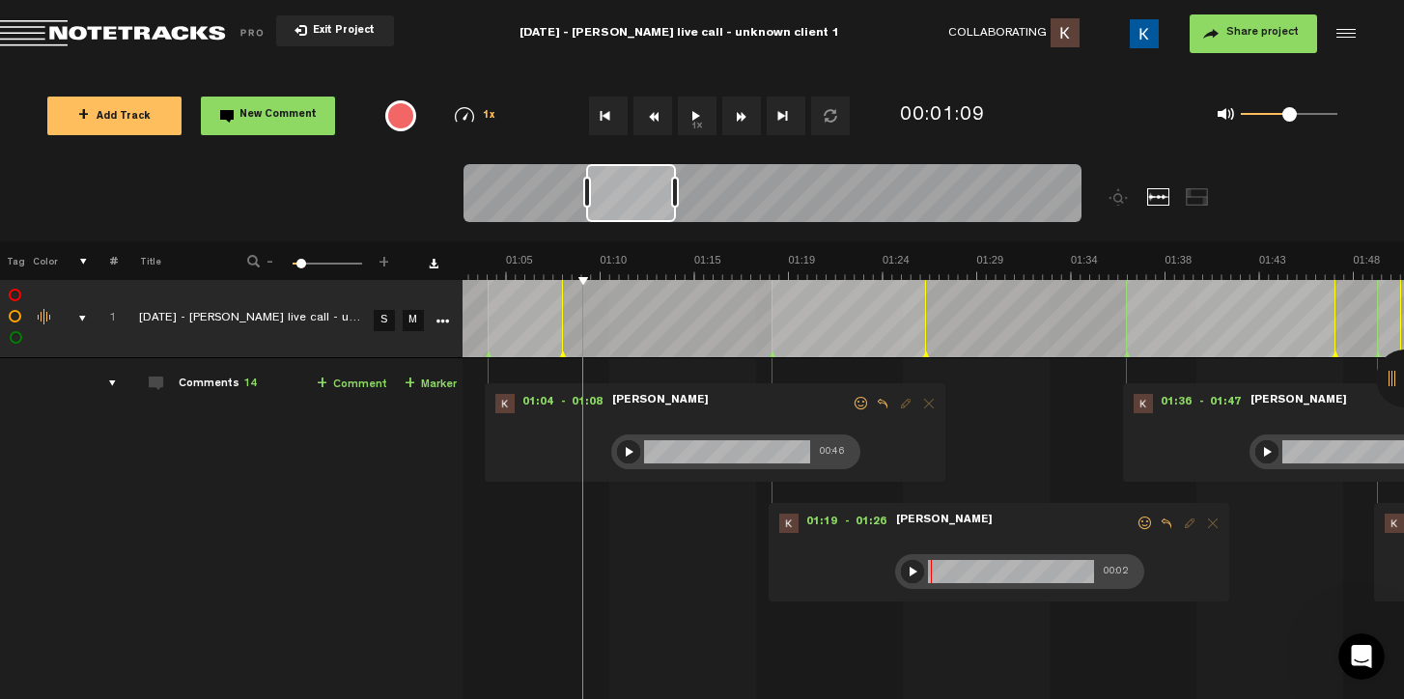
click at [1265, 450] on div at bounding box center [1266, 451] width 23 height 23
click at [1135, 358] on td "[PHONE_NUMBER][DATE] - [PERSON_NAME] live call - unknown client 1 S M [DATE] - …" at bounding box center [934, 576] width 942 height 437
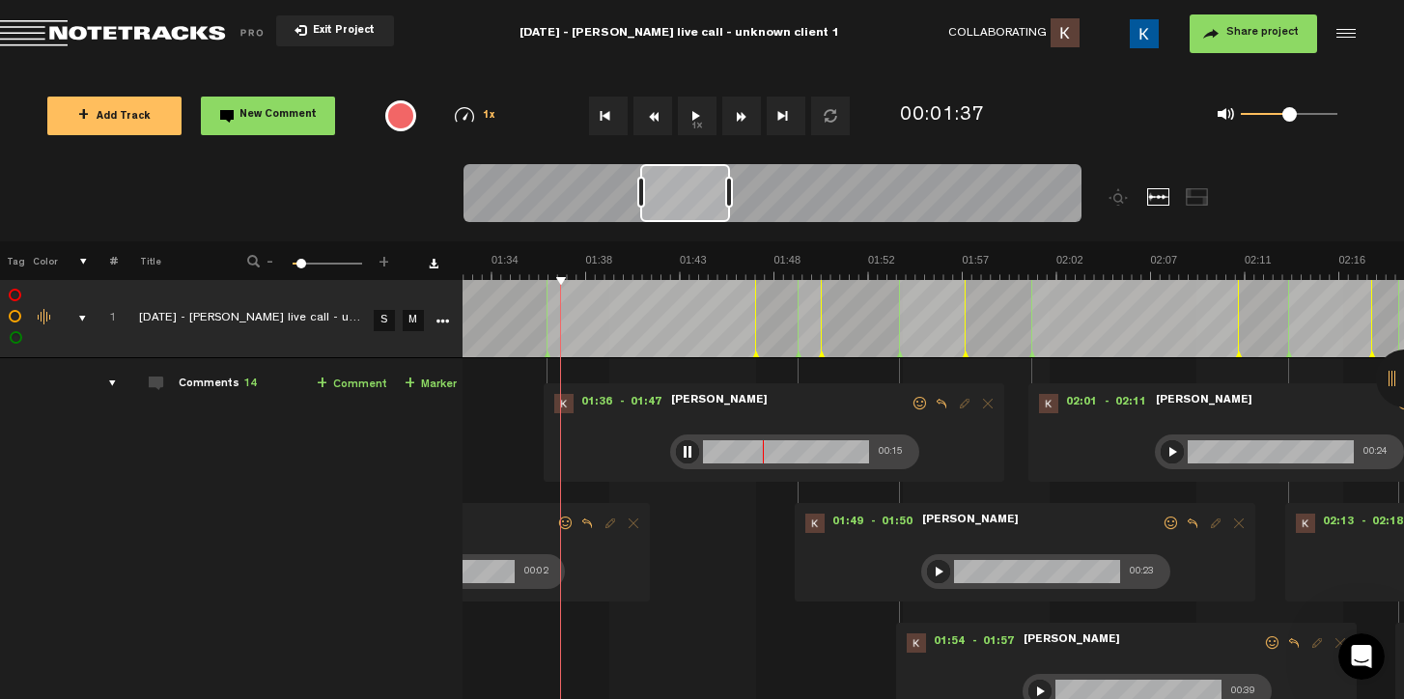
scroll to position [0, 1738]
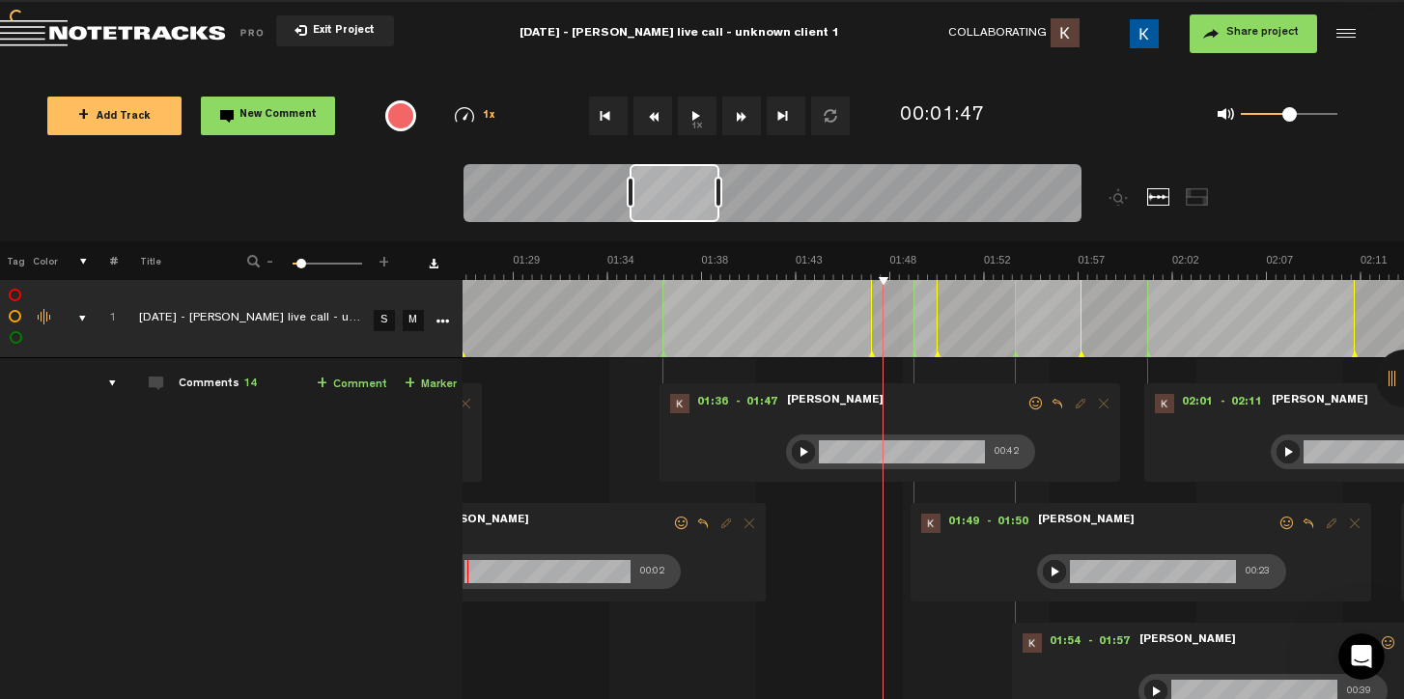
click at [1046, 569] on div at bounding box center [1054, 571] width 23 height 23
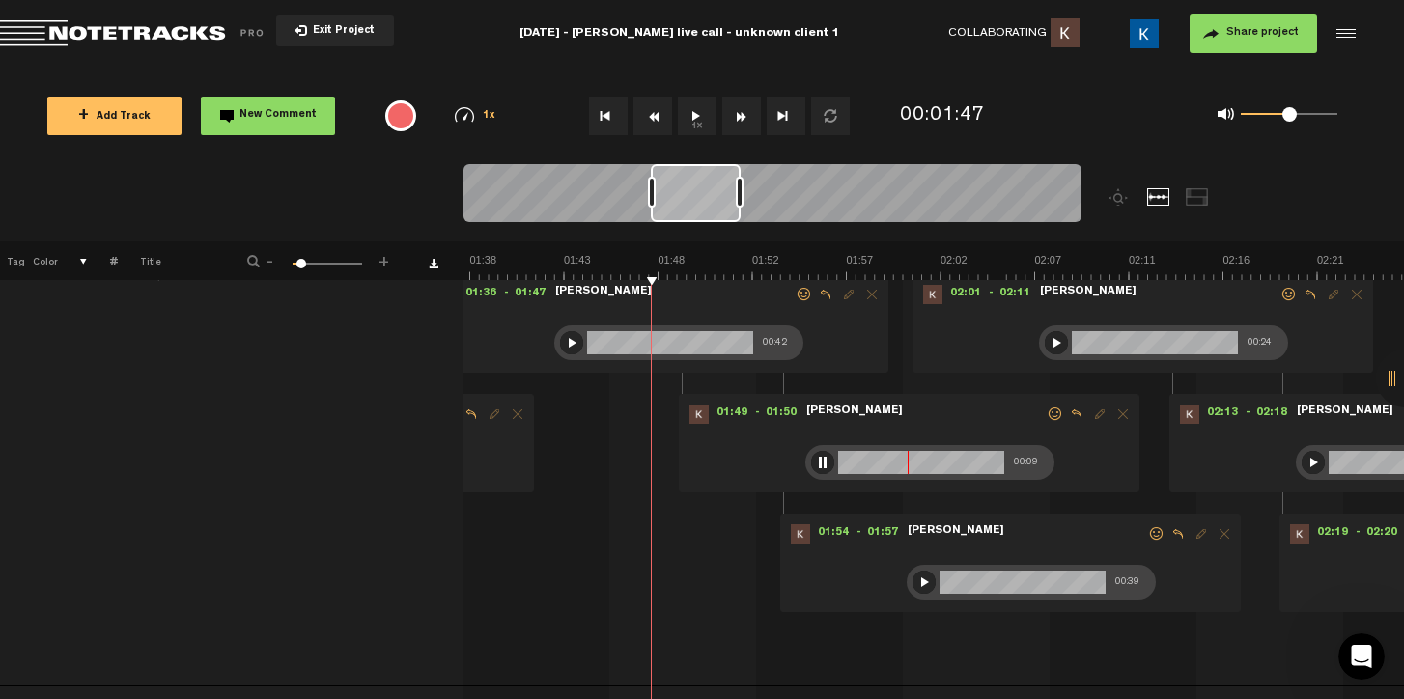
scroll to position [102, 7]
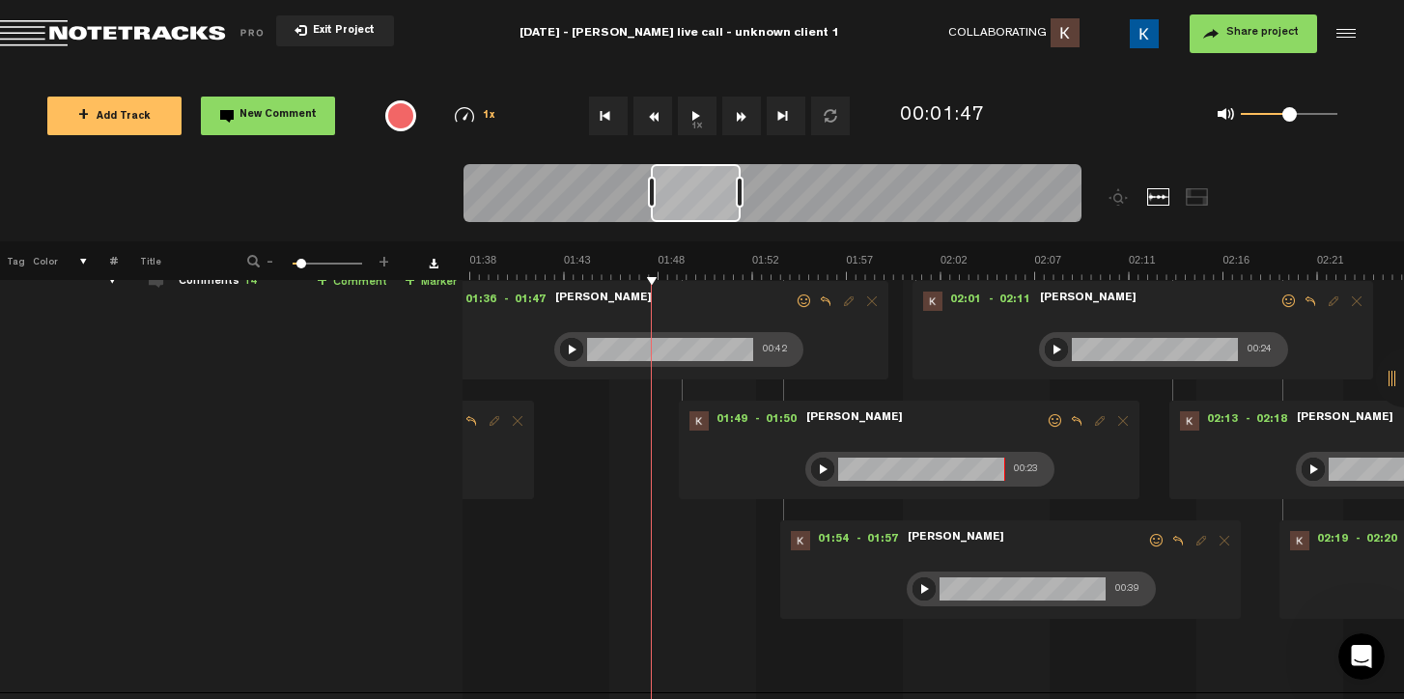
click at [918, 589] on div at bounding box center [924, 589] width 23 height 23
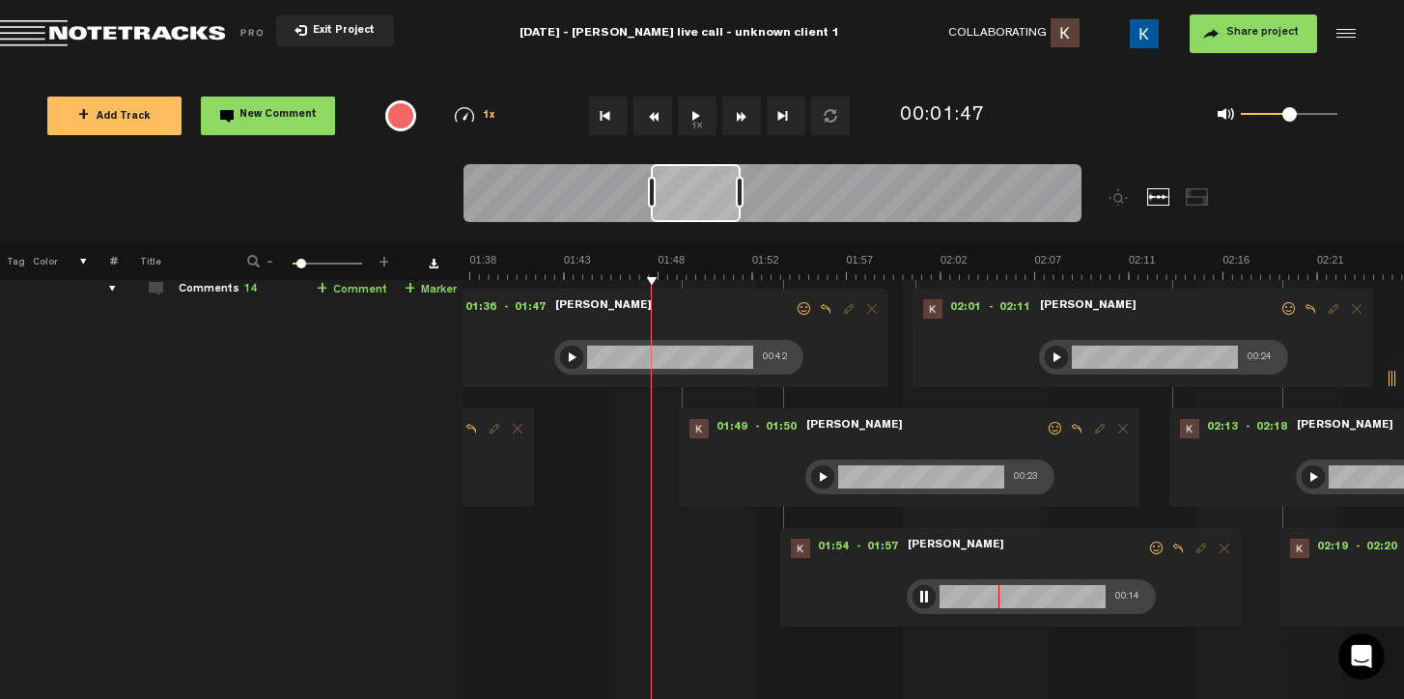
scroll to position [97, 7]
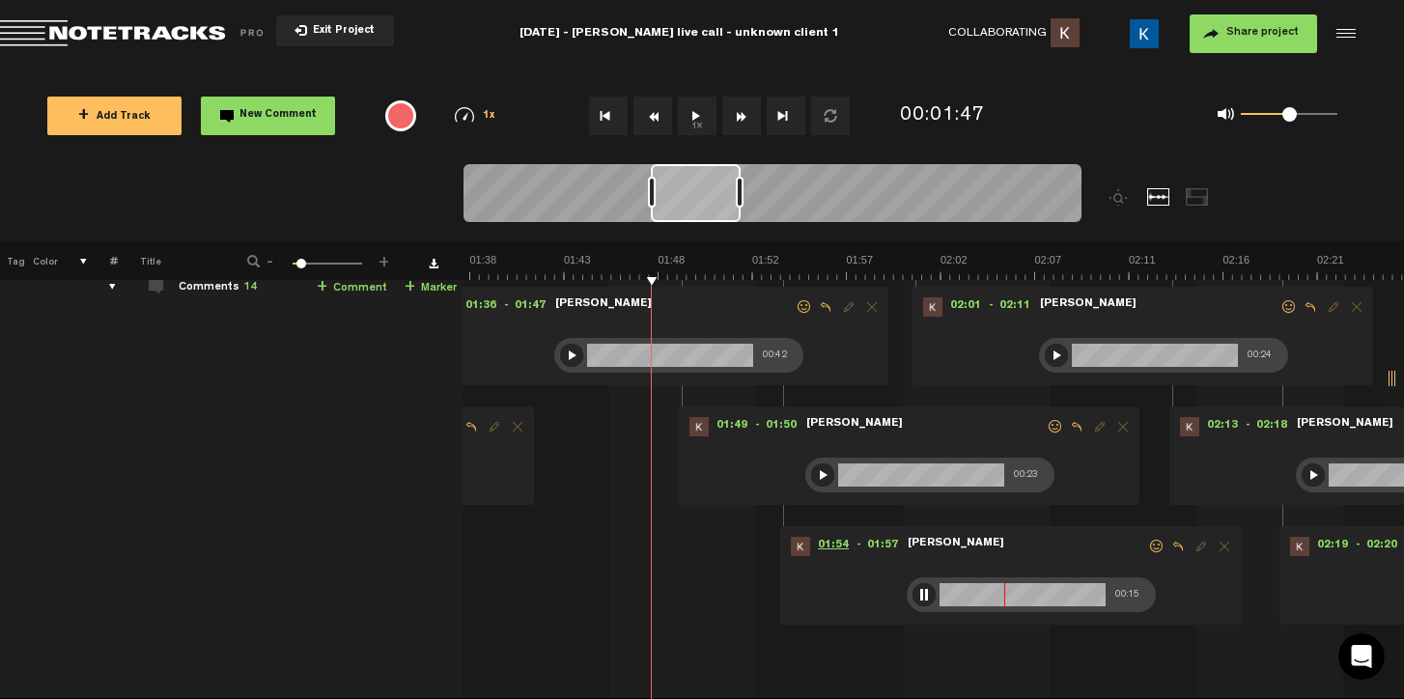
click at [825, 538] on span "01:54" at bounding box center [833, 546] width 46 height 19
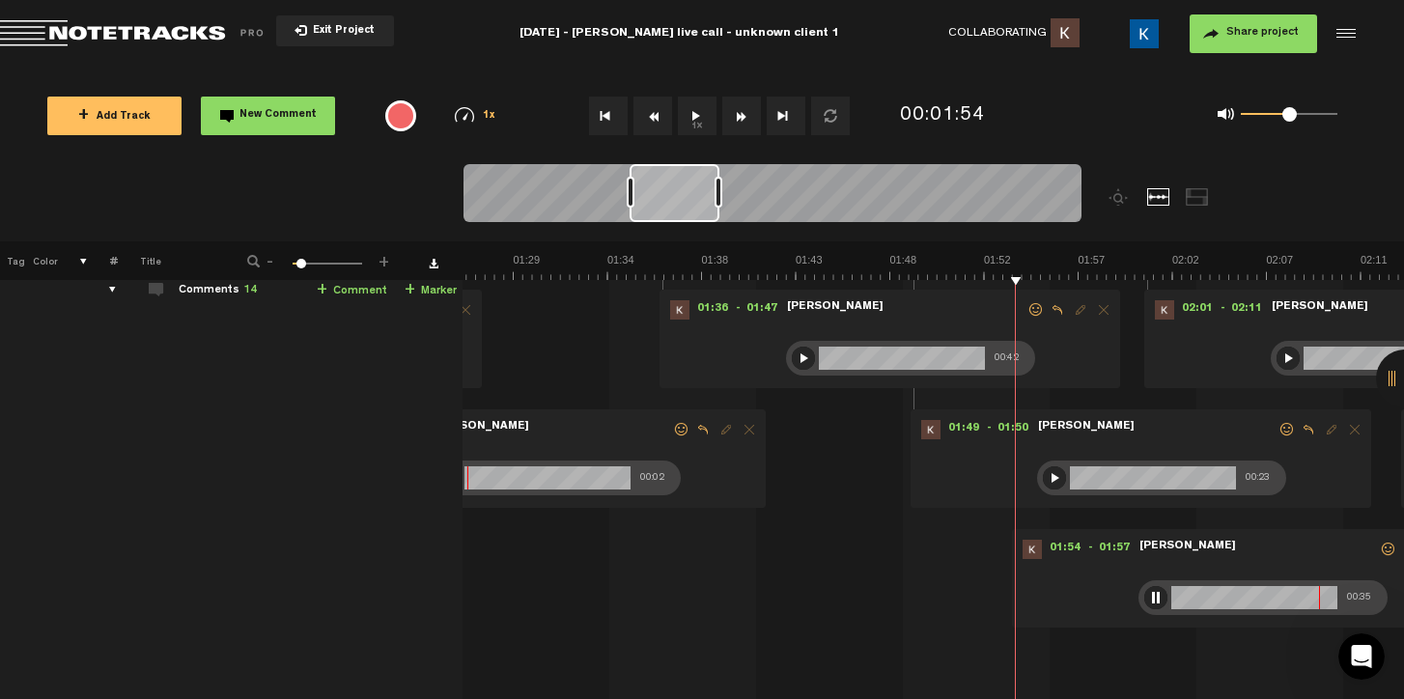
scroll to position [94, 9]
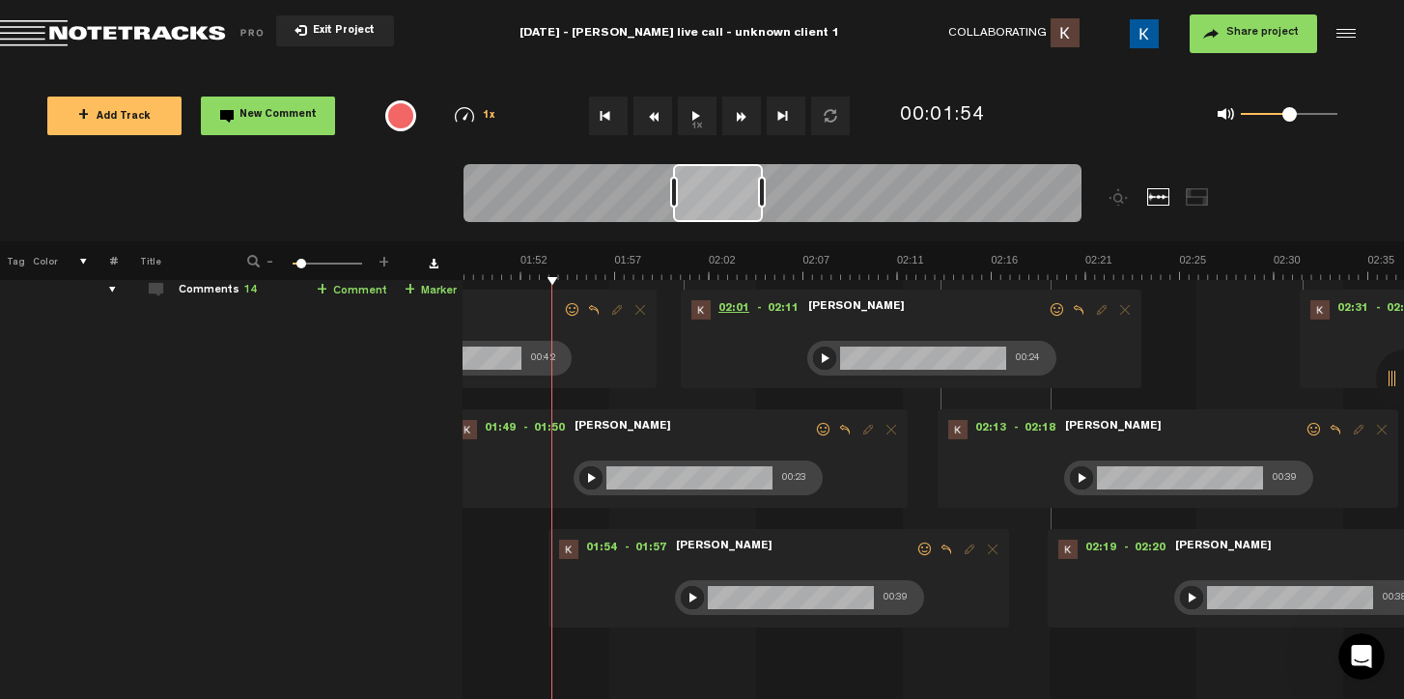
click at [728, 308] on span "02:01" at bounding box center [734, 309] width 46 height 19
click at [814, 355] on div at bounding box center [824, 359] width 23 height 23
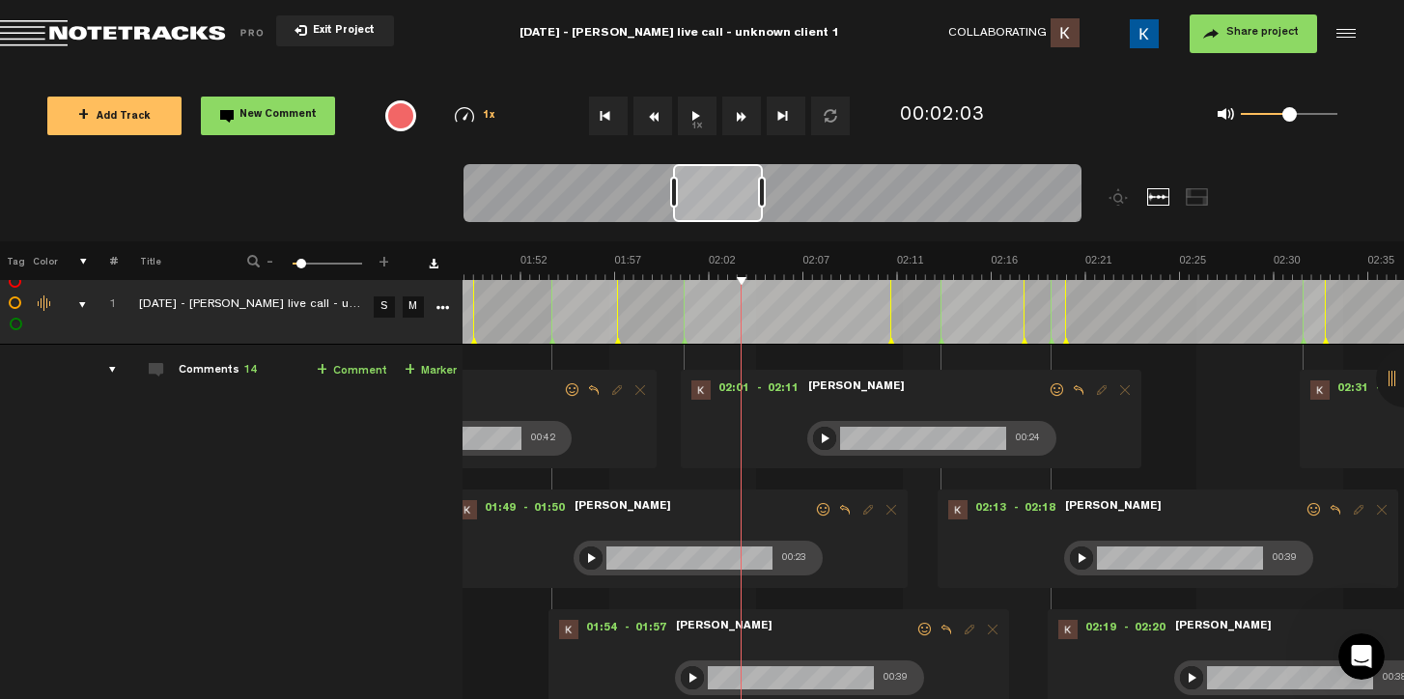
scroll to position [0, 11]
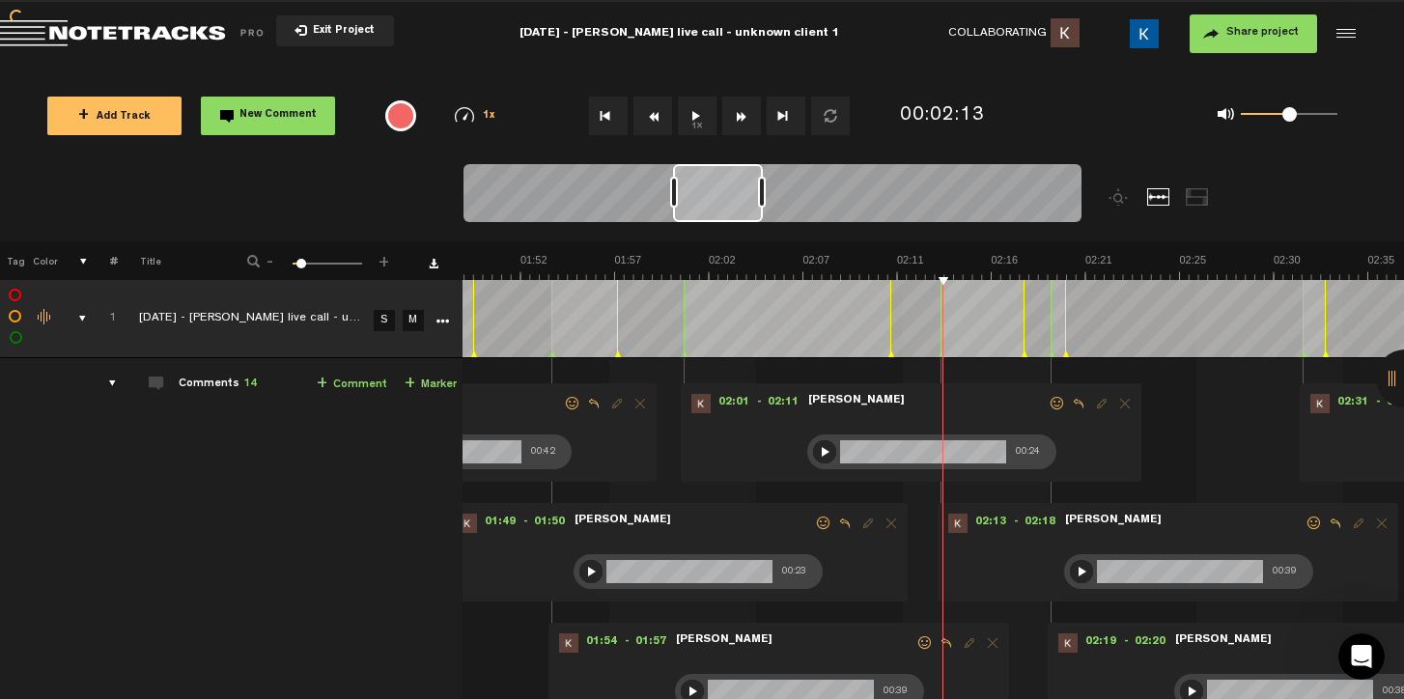
click at [1072, 569] on div at bounding box center [1081, 571] width 23 height 23
click at [984, 518] on span "02:13" at bounding box center [991, 523] width 46 height 19
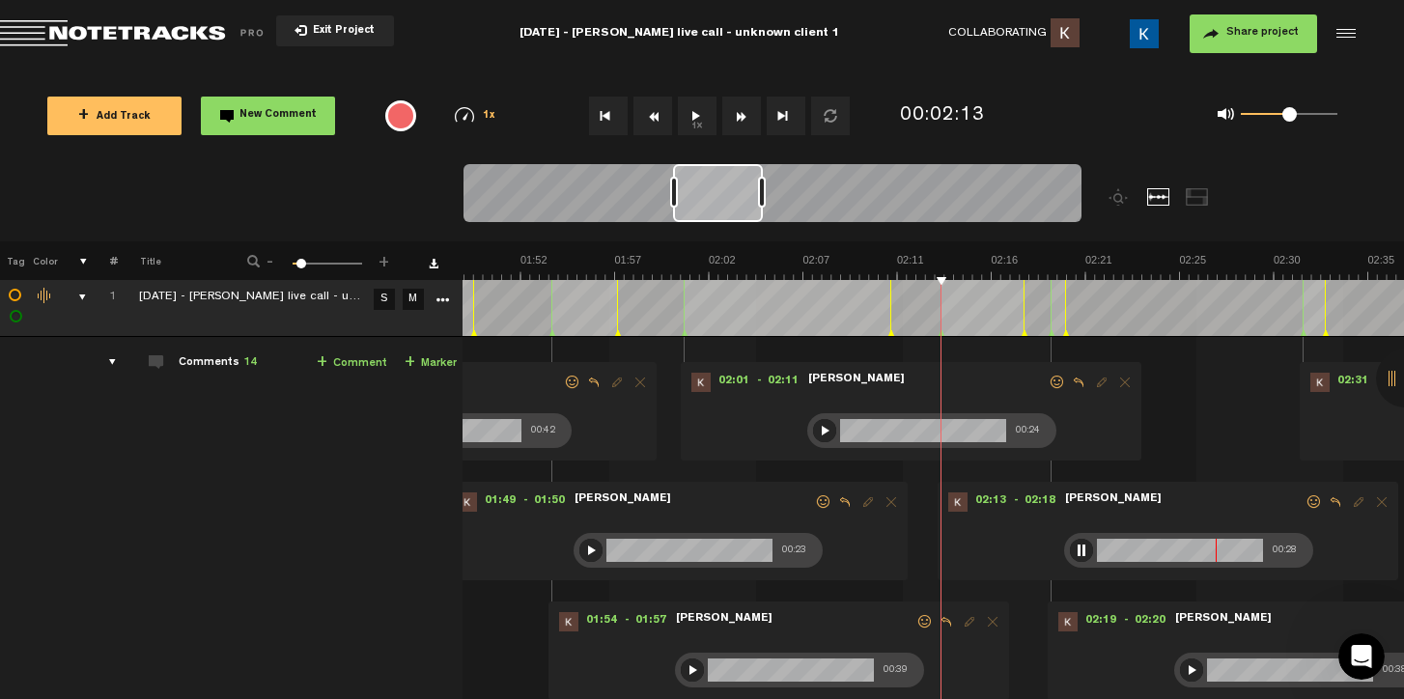
scroll to position [21, 2]
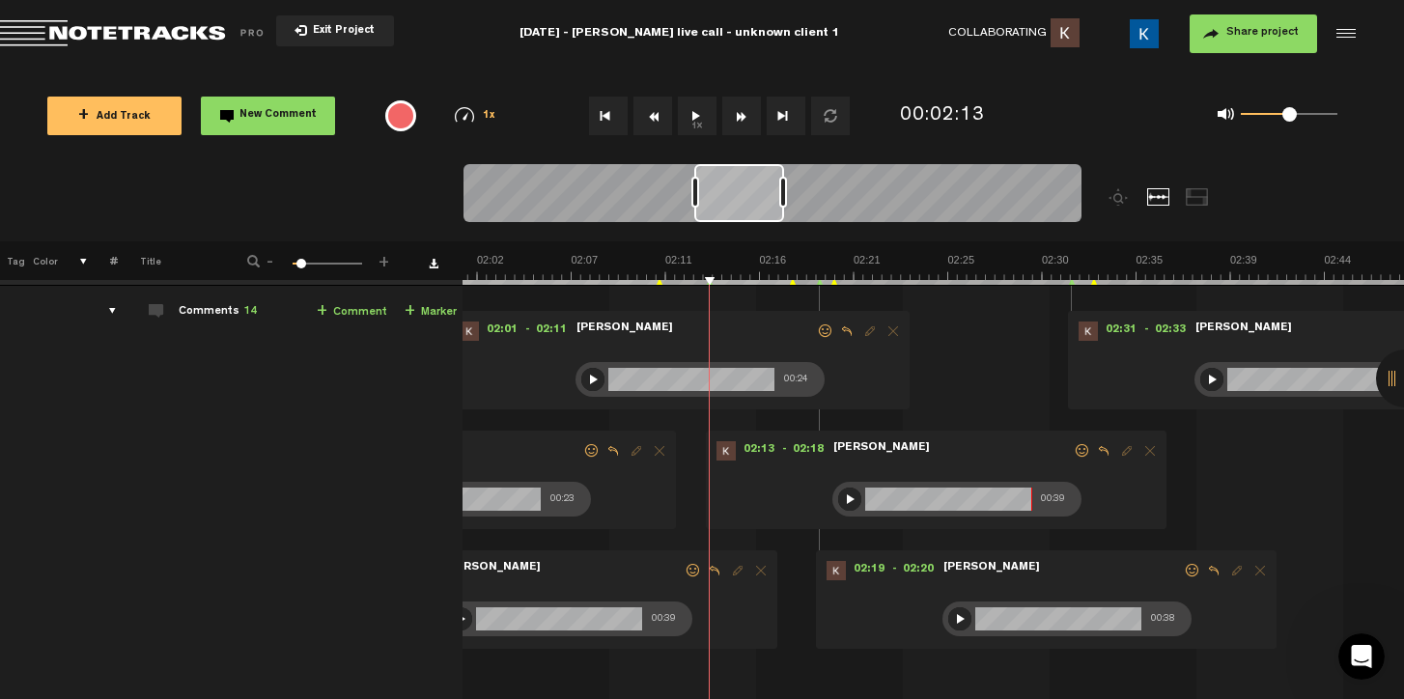
click at [948, 617] on div at bounding box center [959, 618] width 23 height 23
click at [955, 617] on div at bounding box center [959, 618] width 23 height 23
click at [952, 615] on div at bounding box center [959, 618] width 23 height 23
click at [1201, 373] on div at bounding box center [1211, 379] width 23 height 23
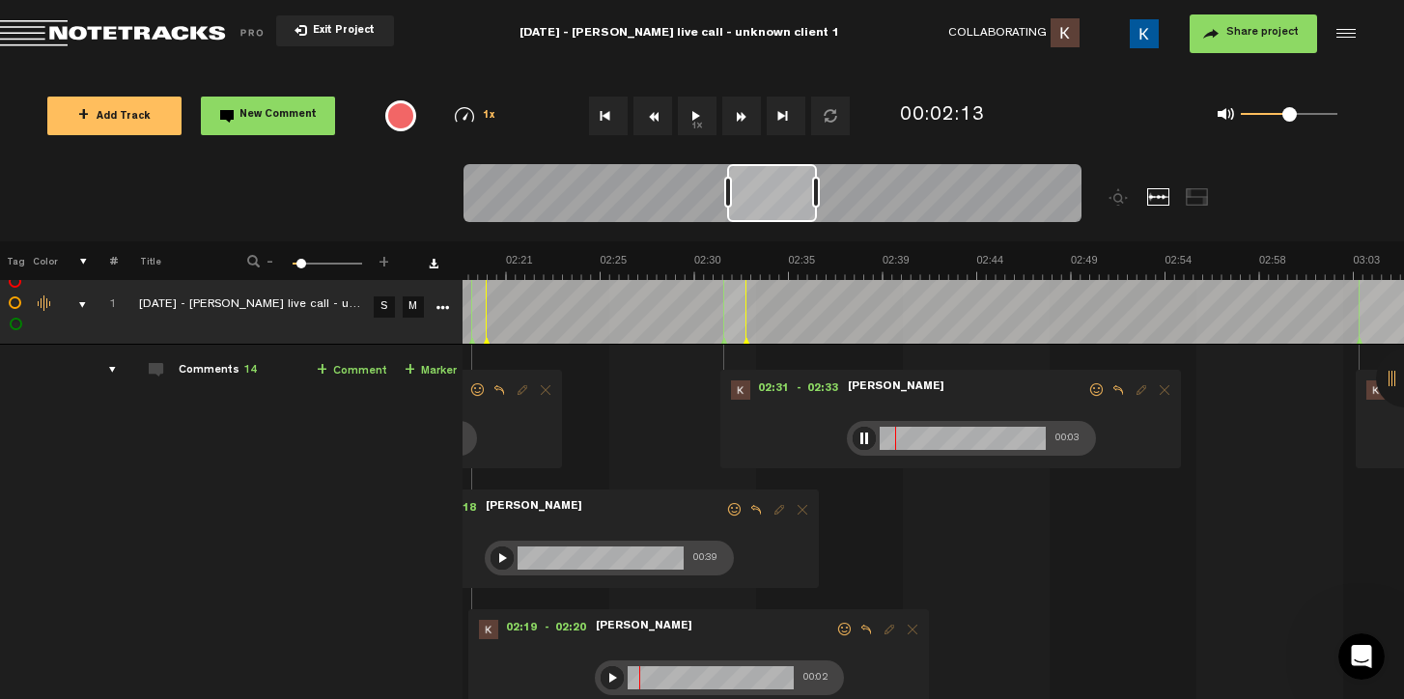
scroll to position [0, 2550]
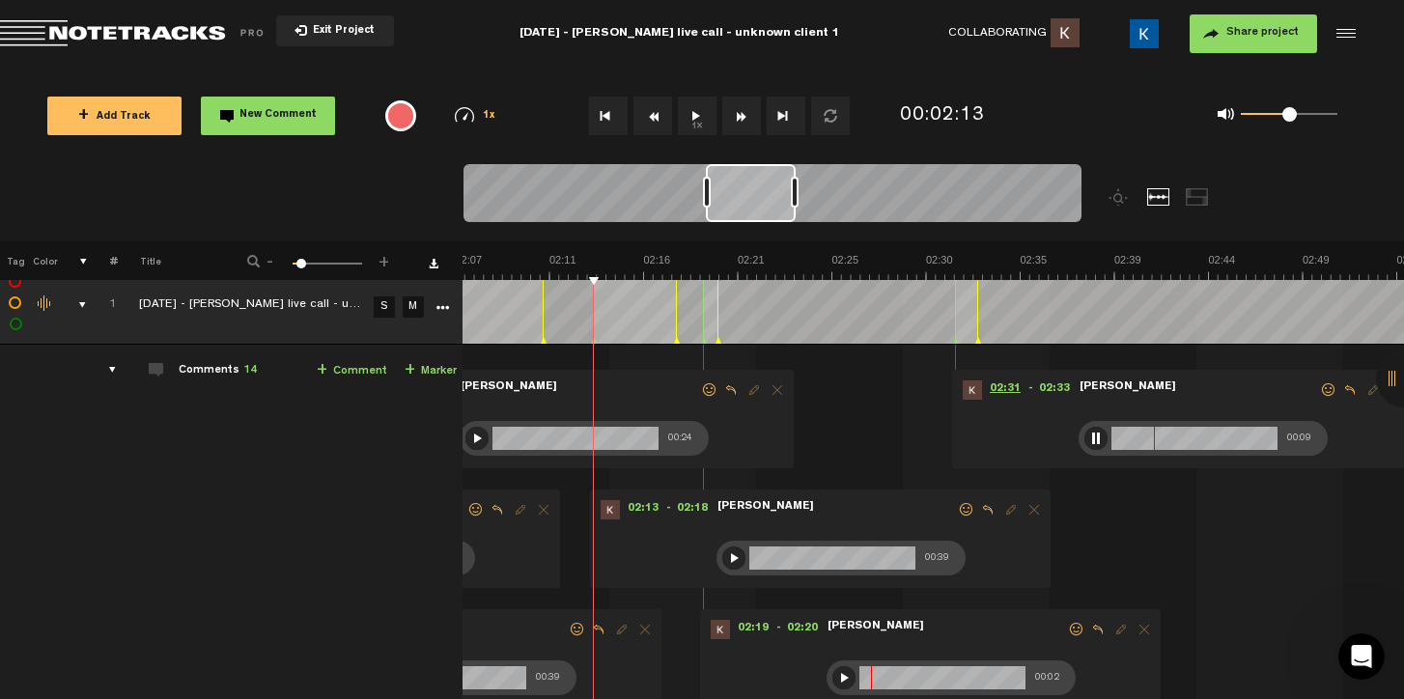
click at [1008, 388] on span "02:31" at bounding box center [1005, 390] width 46 height 19
click at [1091, 433] on div at bounding box center [1096, 438] width 23 height 23
click at [1093, 434] on div at bounding box center [1096, 438] width 23 height 23
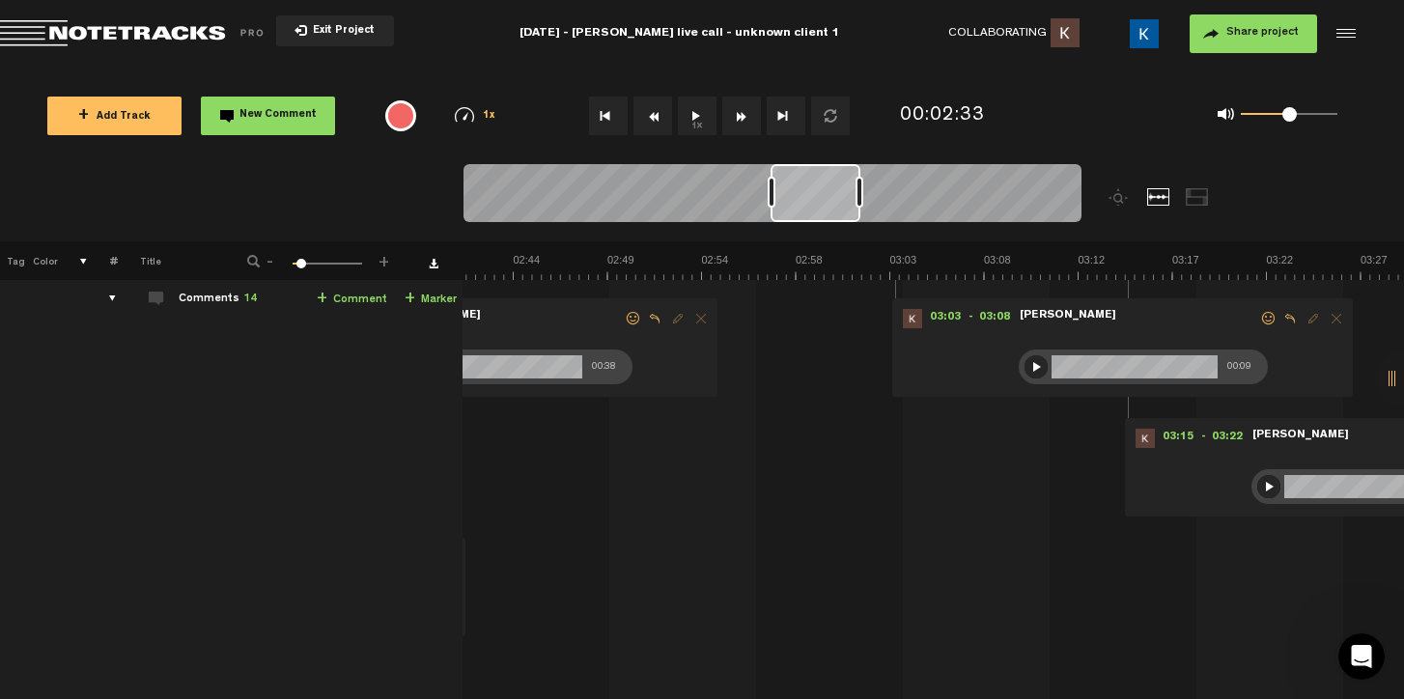
scroll to position [0, 3361]
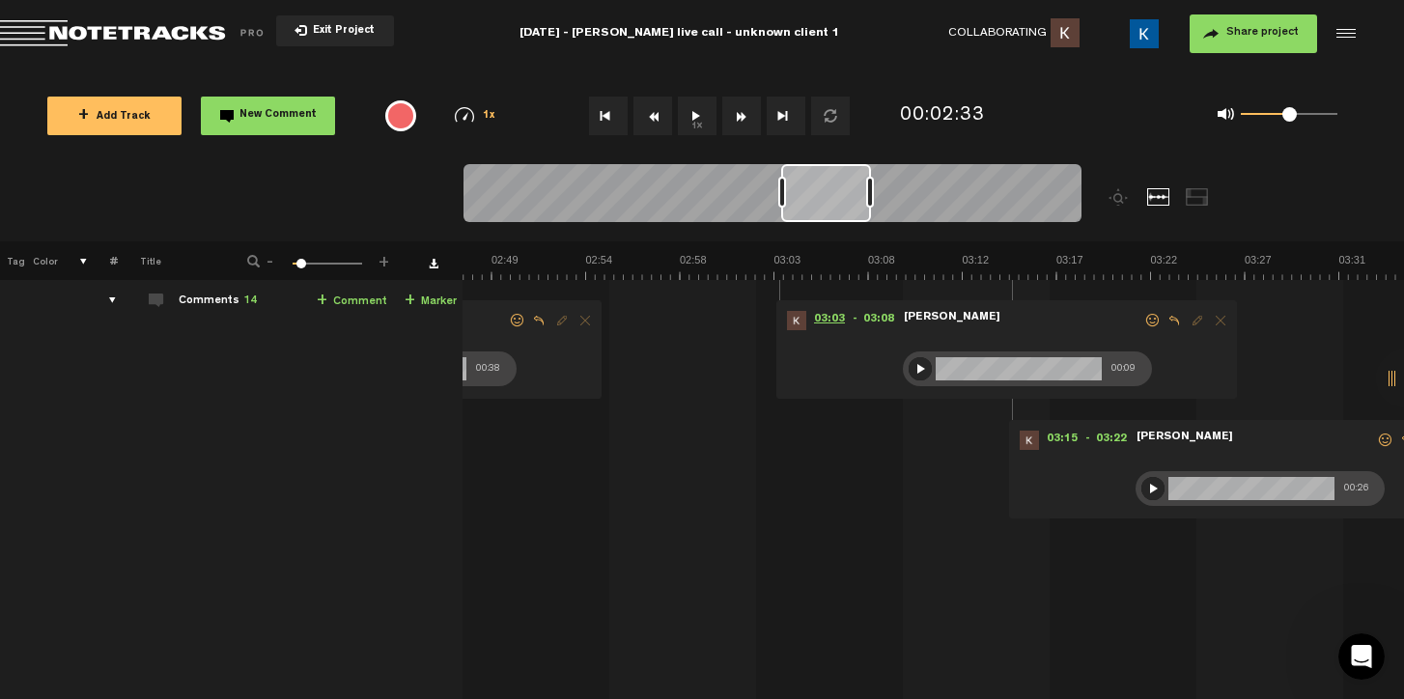
click at [811, 317] on span "03:03" at bounding box center [829, 320] width 46 height 19
click at [911, 365] on div at bounding box center [920, 368] width 23 height 23
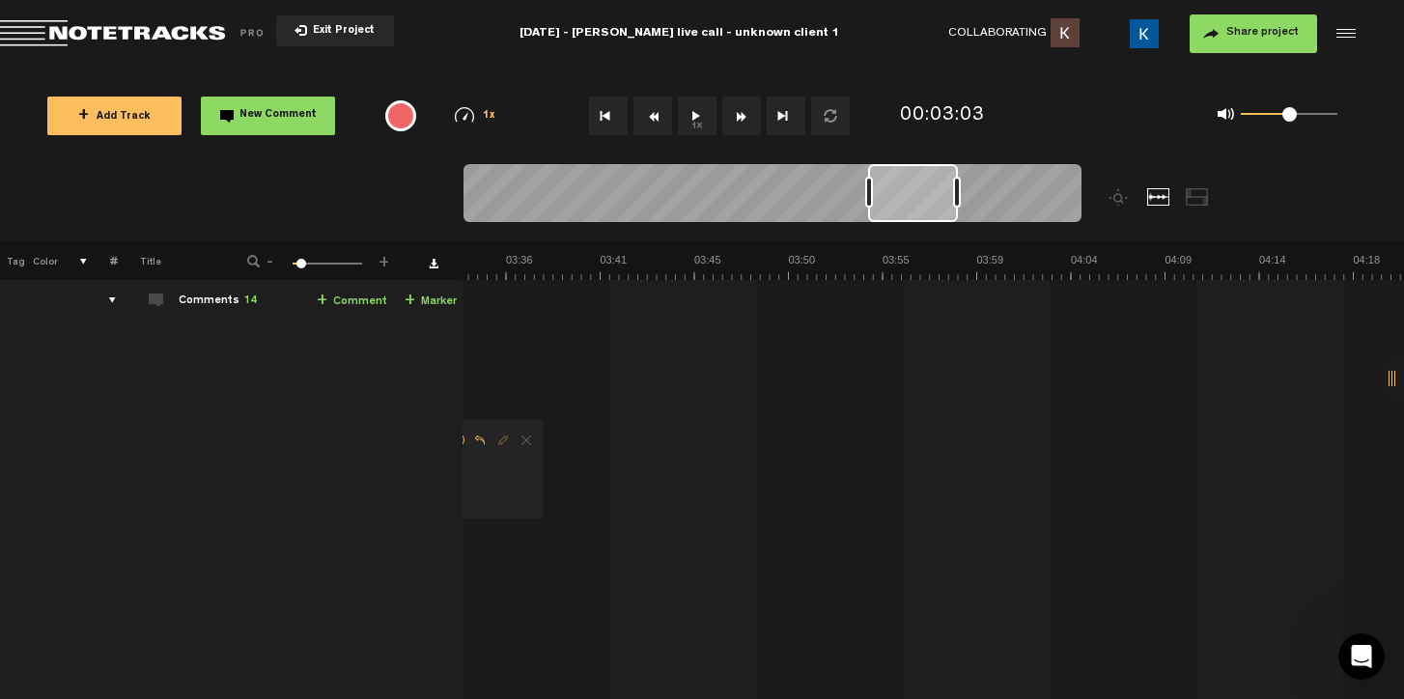
scroll to position [0, 3708]
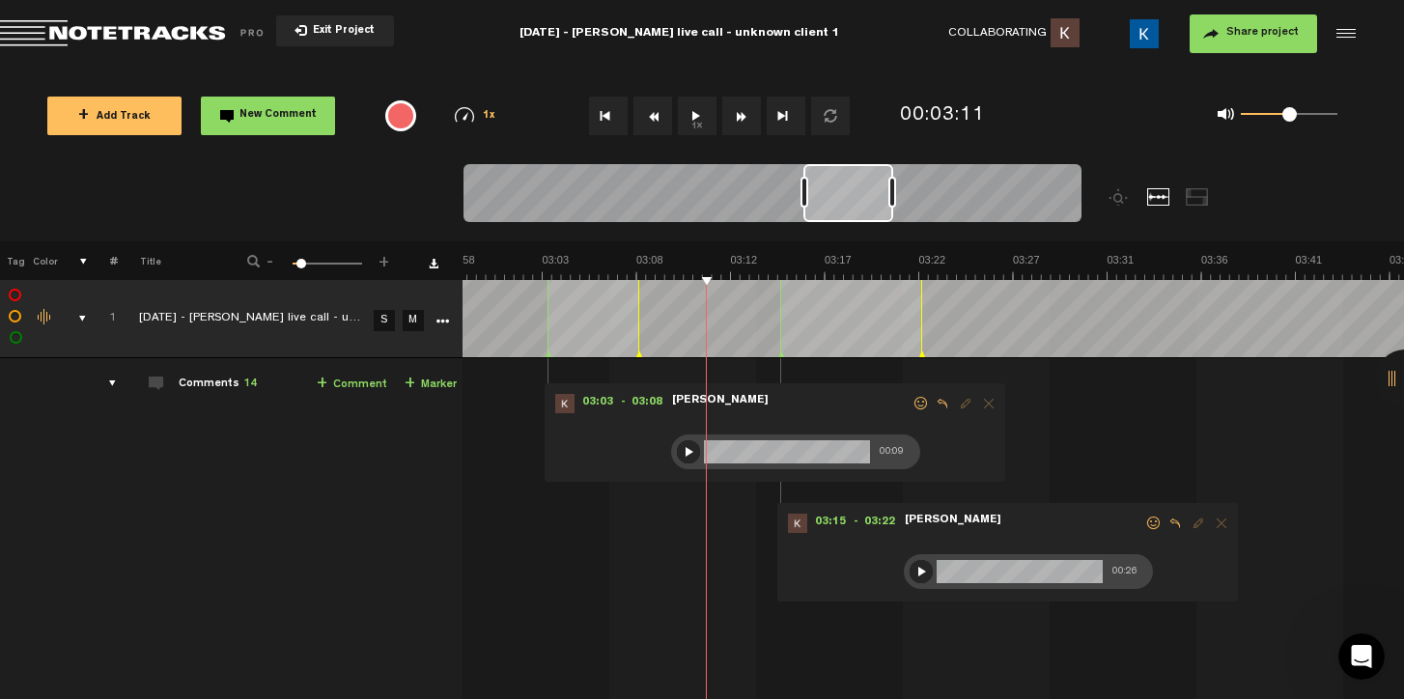
click at [916, 572] on div at bounding box center [921, 571] width 23 height 23
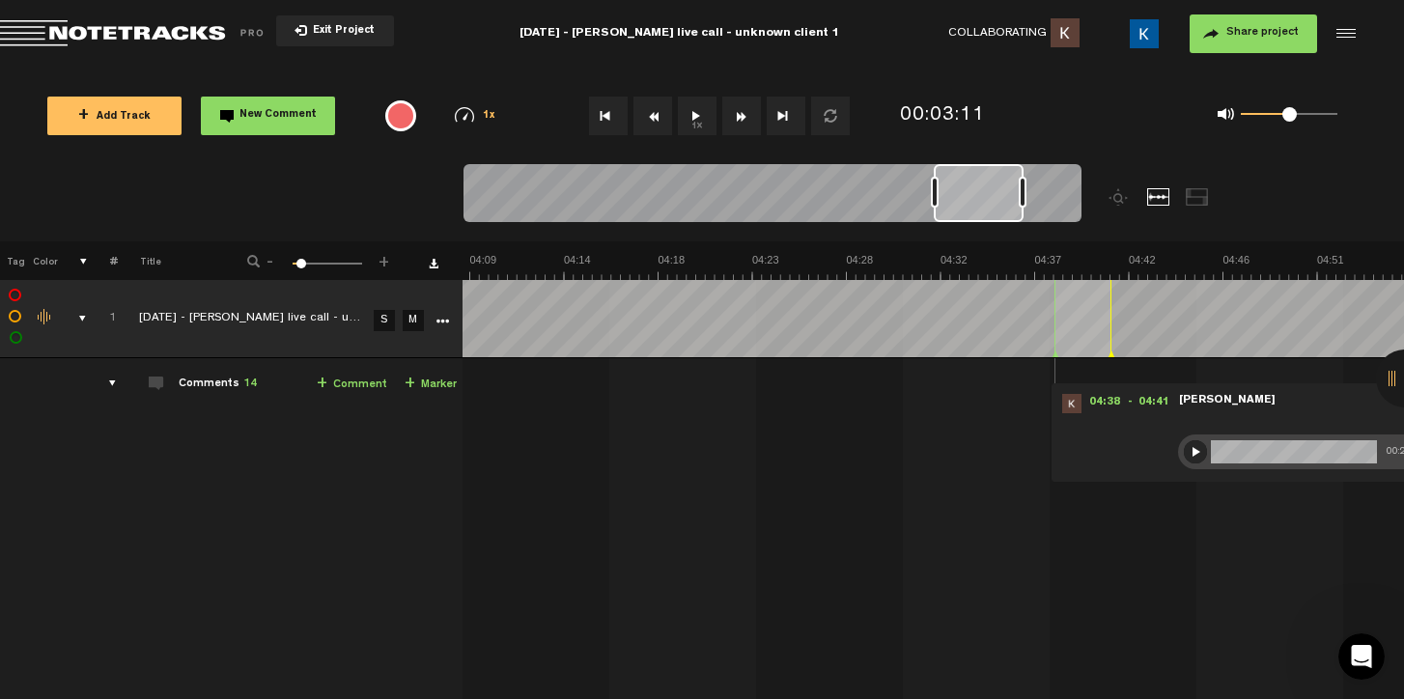
scroll to position [0, 5215]
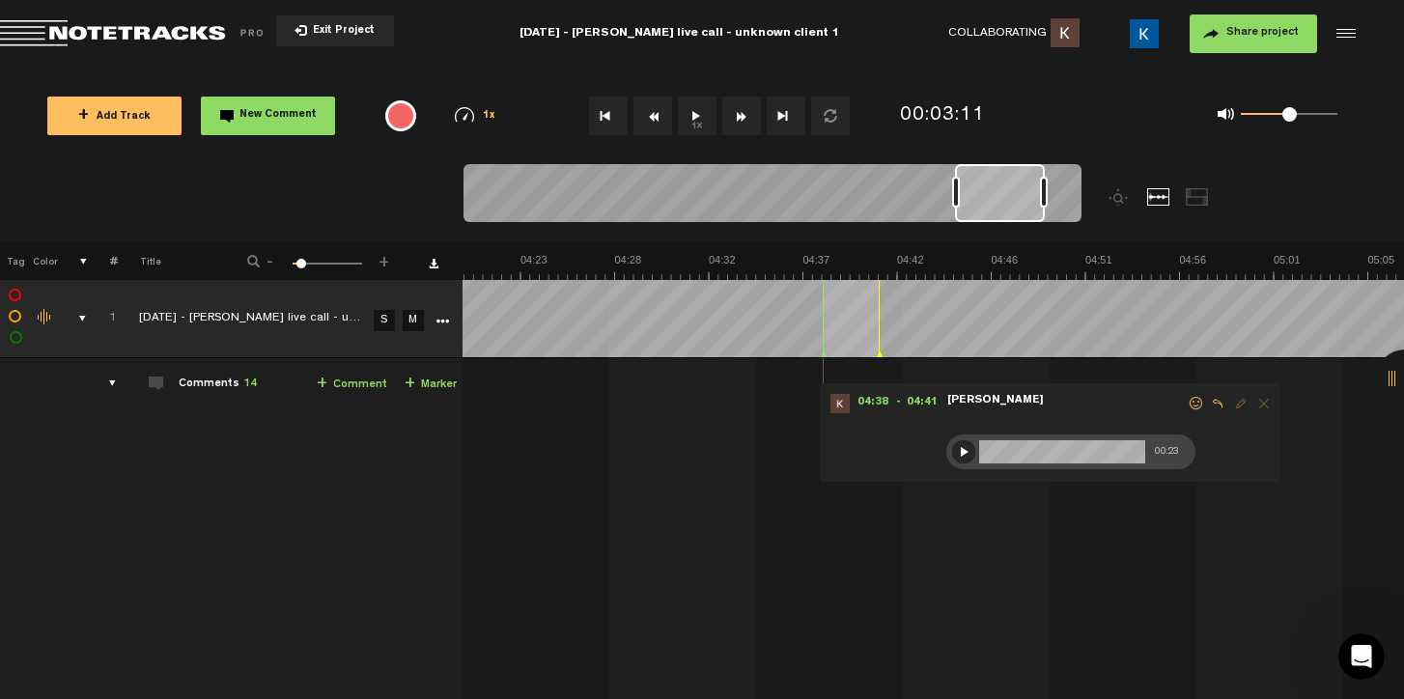
click at [952, 448] on div at bounding box center [963, 451] width 23 height 23
click at [855, 402] on span "04:38" at bounding box center [873, 403] width 46 height 19
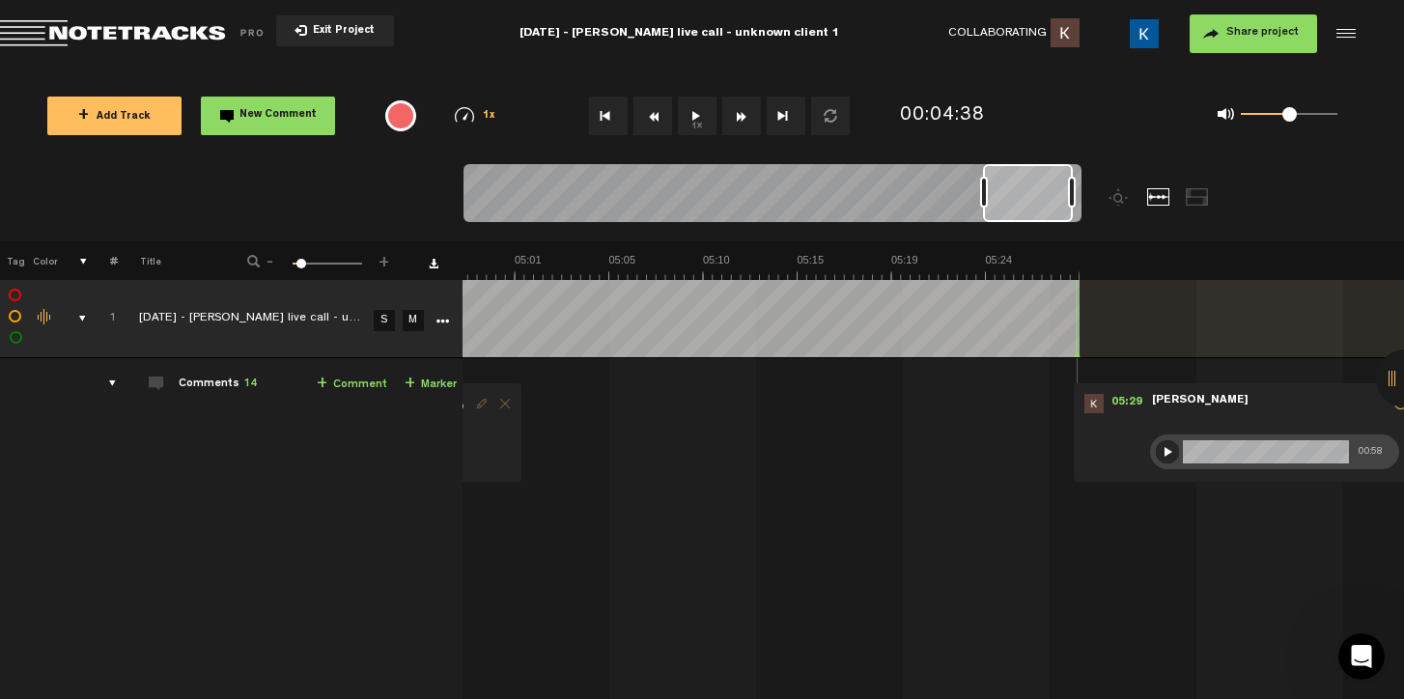
scroll to position [0, 6090]
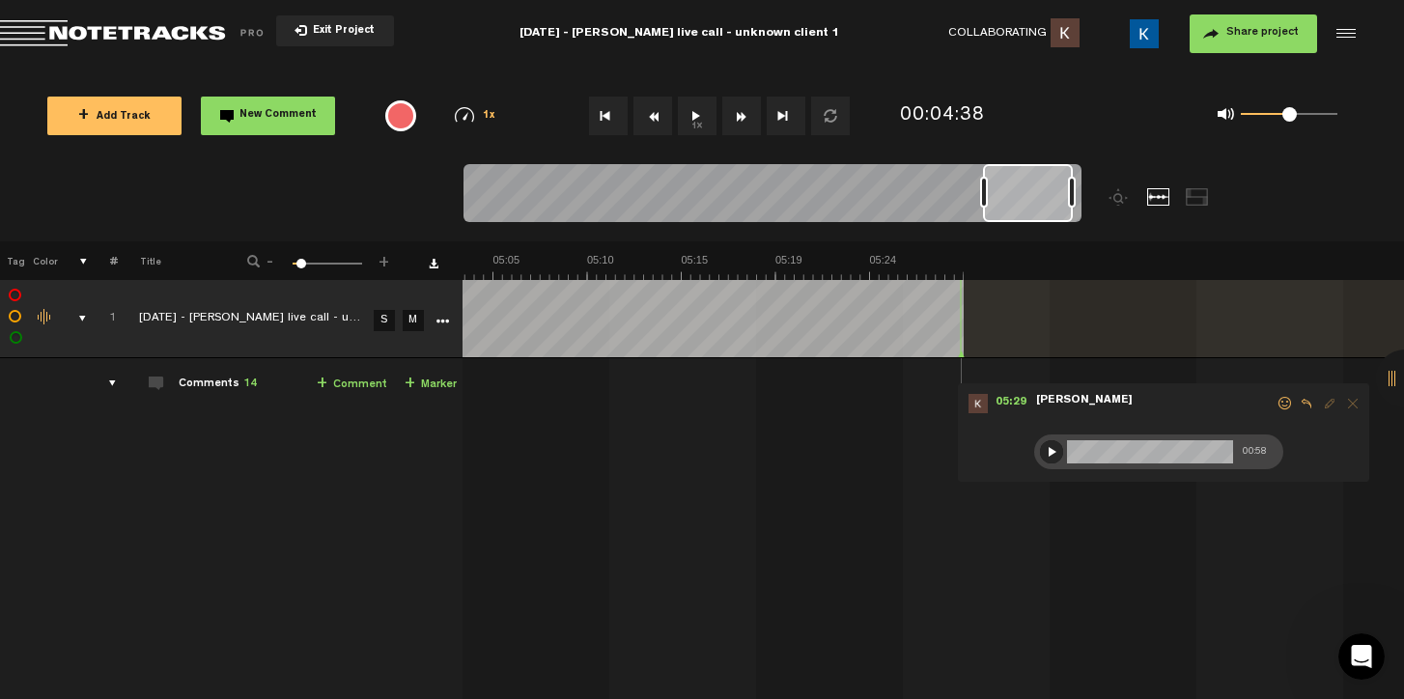
click at [1040, 448] on div at bounding box center [1051, 451] width 23 height 23
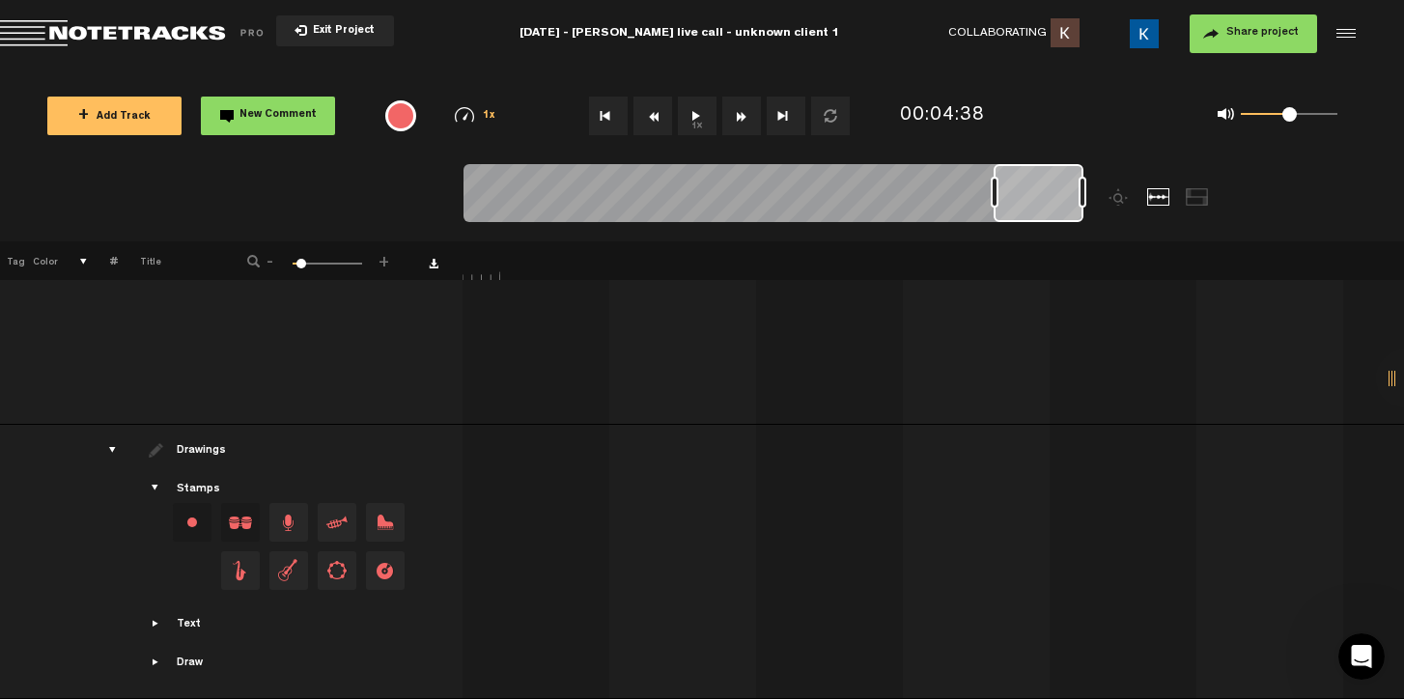
scroll to position [0, 15]
